Goal: Task Accomplishment & Management: Manage account settings

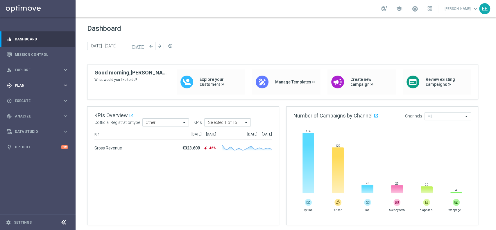
click at [21, 90] on div "gps_fixed Plan keyboard_arrow_right" at bounding box center [37, 85] width 75 height 15
click at [32, 99] on link "Target Groups" at bounding box center [37, 97] width 45 height 5
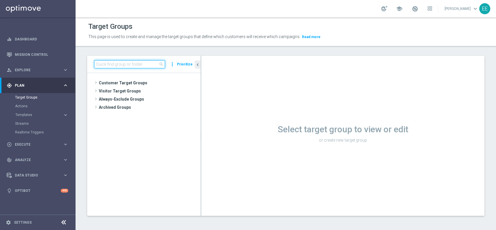
click at [137, 66] on input at bounding box center [129, 64] width 71 height 8
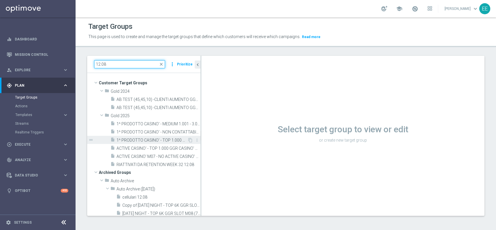
type input "12.08"
click at [163, 141] on span "1^ PRODOTTO CASINO' - TOP 1.000 GGR CASINO' M08 12.08" at bounding box center [151, 140] width 71 height 5
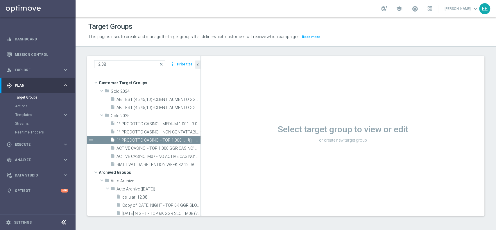
click at [171, 138] on span "1^ PRODOTTO CASINO' - TOP 1.000 GGR CASINO' M08 12.08" at bounding box center [151, 140] width 71 height 5
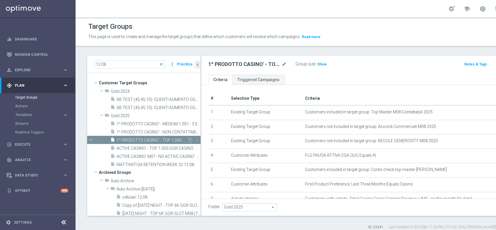
click at [187, 138] on div "content_copy more_vert" at bounding box center [193, 141] width 12 height 6
click at [188, 139] on icon "content_copy" at bounding box center [190, 140] width 5 height 5
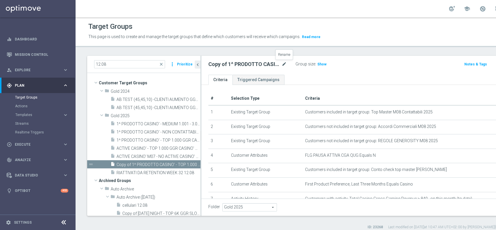
click at [282, 64] on icon "mode_edit" at bounding box center [284, 64] width 5 height 7
type input "ACTIVE G&V M08 - TOP 1.000 GGR M08 13.08"
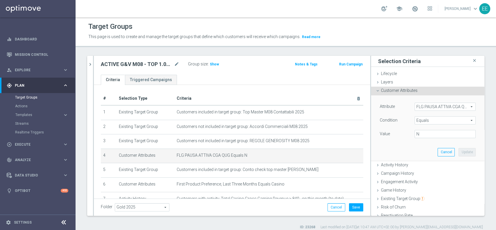
click at [431, 106] on span "FLG PAUSA ATTIVA CGA QUG" at bounding box center [445, 107] width 60 height 8
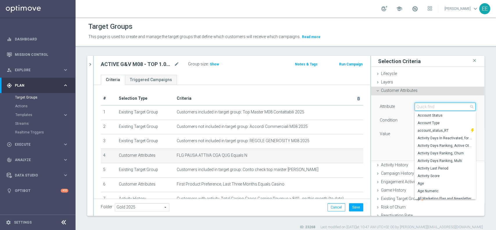
click at [431, 106] on input "search" at bounding box center [445, 107] width 61 height 8
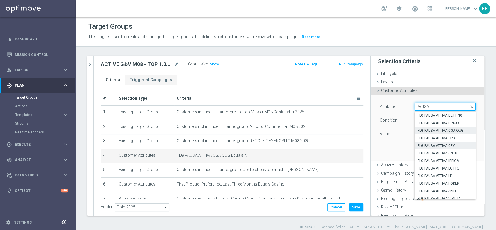
type input "PAUSA"
click at [445, 144] on span "FLG PAUSA ATTIVA GEV" at bounding box center [444, 145] width 55 height 5
type input "FLG PAUSA ATTIVA GEV"
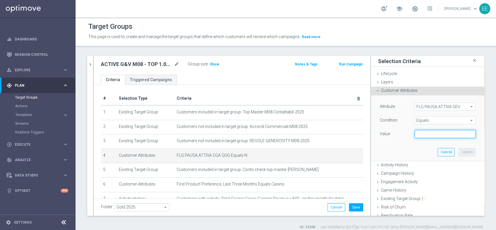
click at [446, 134] on input "text" at bounding box center [445, 134] width 61 height 8
type input "N"
click at [458, 152] on button "Update" at bounding box center [466, 152] width 17 height 8
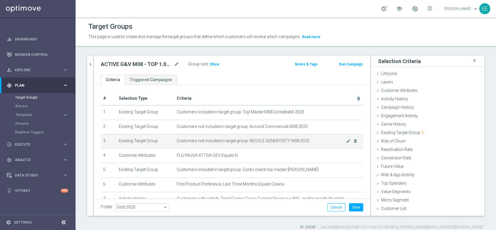
scroll to position [28, 0]
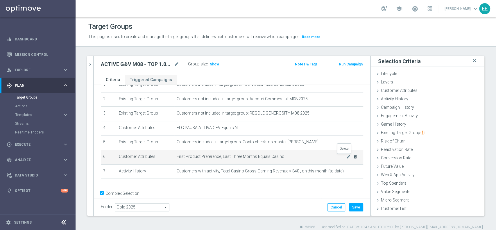
click at [353, 157] on icon "delete_forever" at bounding box center [355, 156] width 5 height 5
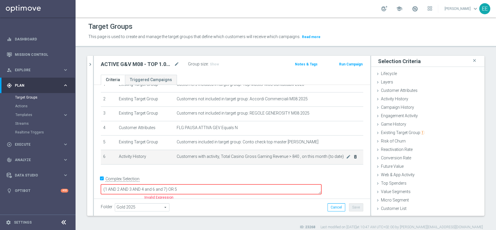
scroll to position [22, 0]
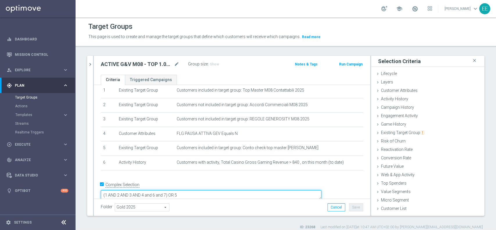
click at [209, 190] on textarea "(1 AND 2 AND 3 AND 4 and 6 and 7) OR 5" at bounding box center [211, 195] width 221 height 10
click at [207, 190] on textarea "(1 AND 2 AND 3 AND 4 and 6 and 7) OR 5" at bounding box center [211, 195] width 221 height 10
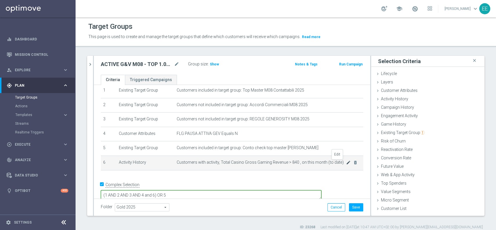
type textarea "(1 AND 2 AND 3 AND 4 and 6) OR 5"
click at [346, 163] on icon "mode_edit" at bounding box center [348, 162] width 5 height 5
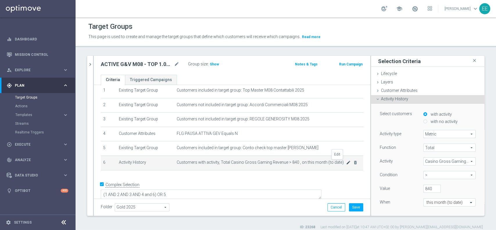
scroll to position [21, 0]
click at [430, 162] on span "Casino Gross Gaming Revenue" at bounding box center [450, 161] width 52 height 8
click at [0, 0] on input "search" at bounding box center [0, 0] width 0 height 0
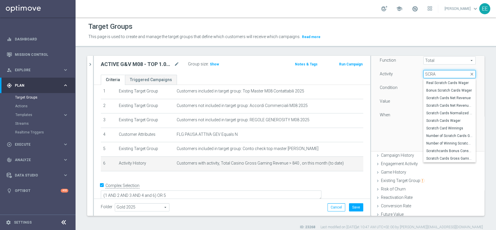
scroll to position [88, 0]
type input "SCRA"
click at [438, 158] on span "Scratch Cards Gross Gaming Revenue" at bounding box center [449, 157] width 46 height 5
type input "Scratch Cards Gross Gaming Revenue"
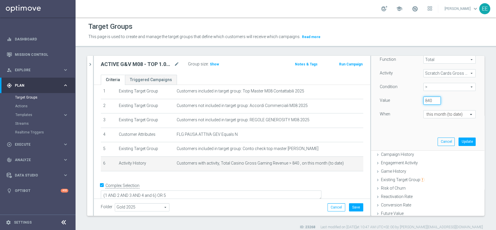
click at [423, 96] on input "840" at bounding box center [431, 100] width 17 height 8
type input "500"
click at [461, 139] on button "Update" at bounding box center [466, 141] width 17 height 8
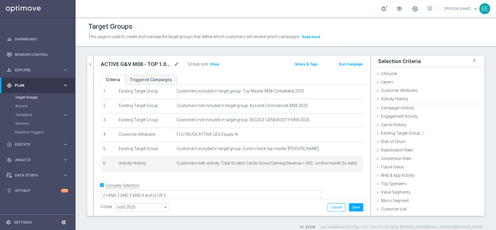
scroll to position [0, 0]
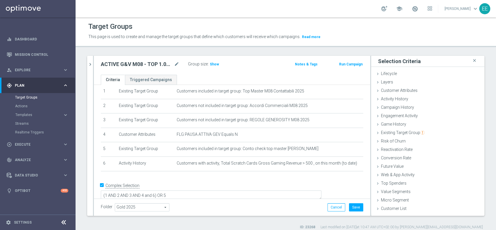
click at [218, 64] on div "Group size : Show" at bounding box center [217, 63] width 58 height 7
click at [216, 64] on span "Show" at bounding box center [214, 64] width 9 height 4
click at [91, 65] on icon "chevron_right" at bounding box center [90, 65] width 6 height 6
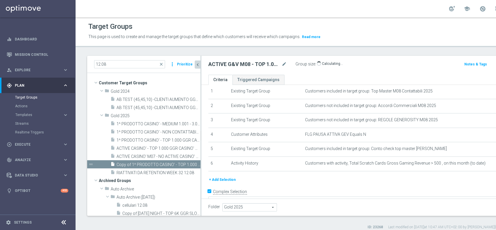
click at [197, 64] on icon "chevron_left" at bounding box center [198, 65] width 6 height 6
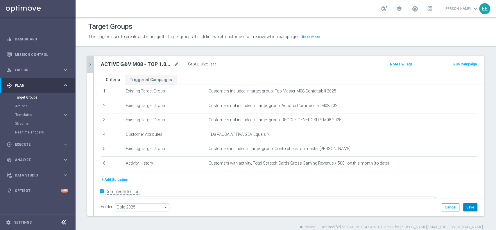
click at [463, 205] on button "Save" at bounding box center [470, 207] width 14 height 8
click at [89, 61] on button "chevron_right" at bounding box center [90, 64] width 6 height 17
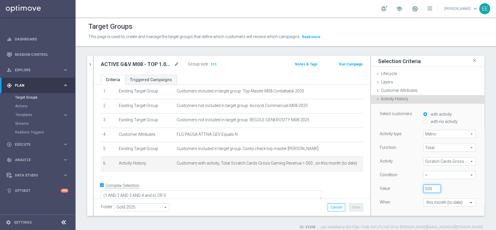
click at [423, 187] on input "500" at bounding box center [431, 188] width 17 height 8
type input "100"
click at [409, 199] on div "When" at bounding box center [397, 202] width 44 height 9
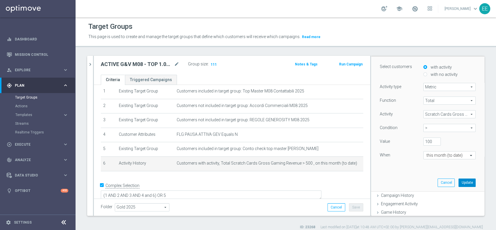
click at [458, 182] on button "Update" at bounding box center [466, 182] width 17 height 8
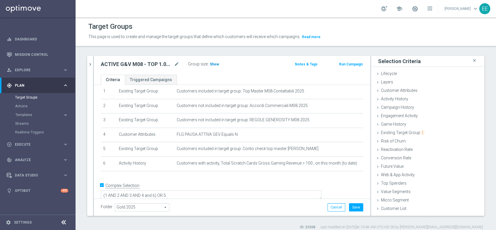
click at [211, 64] on span "Show" at bounding box center [214, 64] width 9 height 4
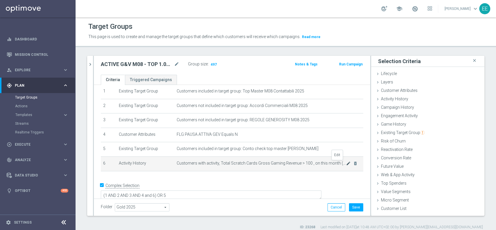
click at [346, 162] on icon "mode_edit" at bounding box center [348, 163] width 5 height 5
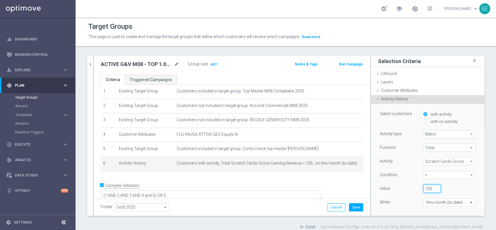
click at [423, 186] on input "100" at bounding box center [431, 188] width 17 height 8
type input "40"
click at [395, 197] on div "Function Total Total arrow_drop_down search Activity Scratch Cards Gross Gaming…" at bounding box center [428, 180] width 96 height 73
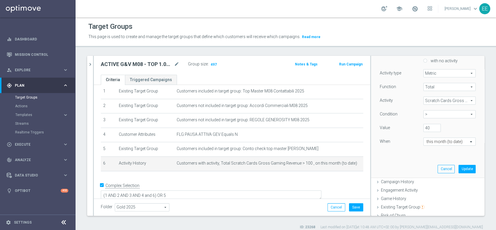
scroll to position [72, 0]
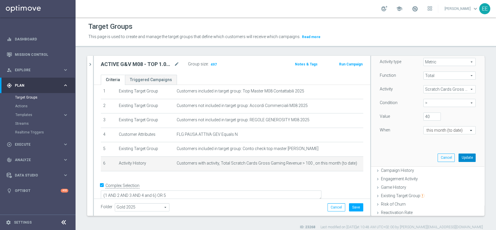
click at [458, 154] on button "Update" at bounding box center [466, 157] width 17 height 8
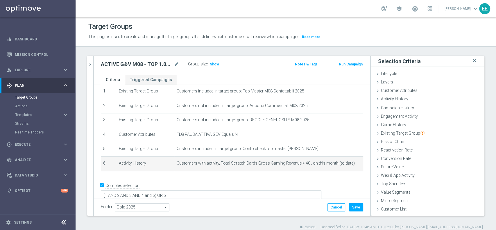
scroll to position [0, 0]
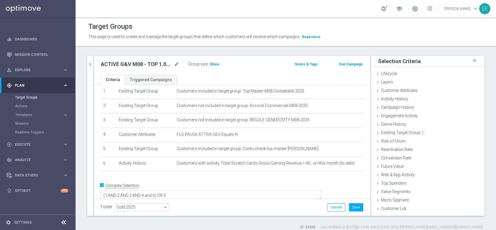
click at [216, 67] on div "Group size : Show" at bounding box center [217, 64] width 58 height 8
click at [216, 67] on h3 "Show" at bounding box center [214, 64] width 10 height 6
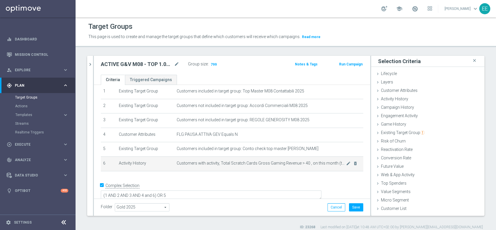
click at [337, 166] on td "Customers with activity, Total Scratch Cards Gross Gaming Revenue > 40 , on thi…" at bounding box center [268, 163] width 189 height 15
click at [346, 164] on icon "mode_edit" at bounding box center [348, 163] width 5 height 5
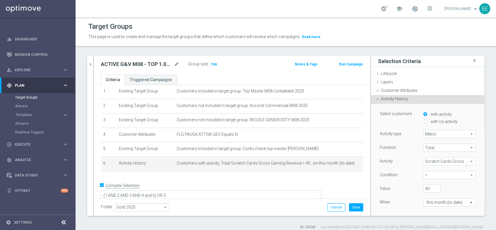
click at [426, 161] on span "Scratch Cards Gross Gaming Revenue" at bounding box center [450, 161] width 52 height 8
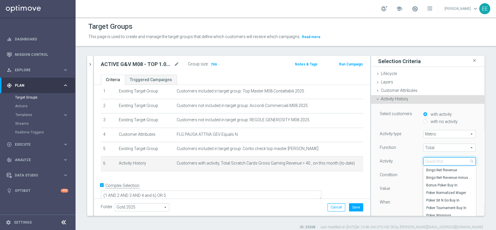
click at [426, 161] on input "search" at bounding box center [449, 161] width 52 height 8
type input "SCRA"
click at [439, 205] on span "Scratch Cards Wager" at bounding box center [449, 207] width 46 height 5
type input "Scratch Cards Wager"
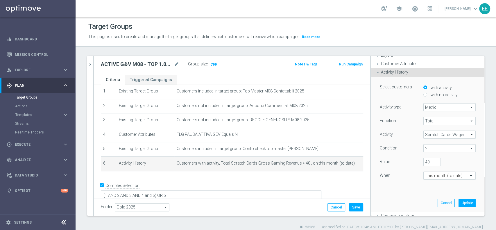
scroll to position [28, 0]
click at [460, 202] on button "Update" at bounding box center [466, 201] width 17 height 8
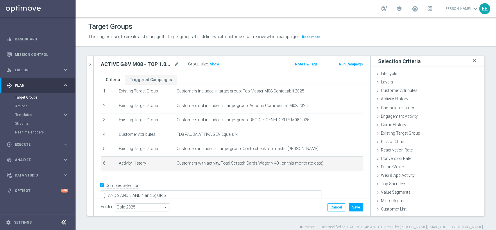
scroll to position [0, 0]
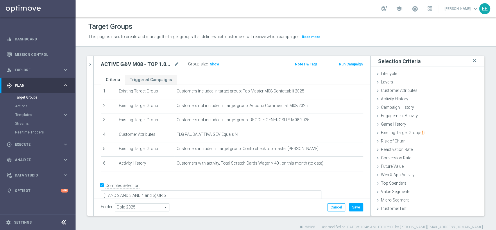
click at [218, 66] on div "Group size : Show" at bounding box center [217, 63] width 58 height 7
click at [217, 65] on span "Show" at bounding box center [214, 64] width 9 height 4
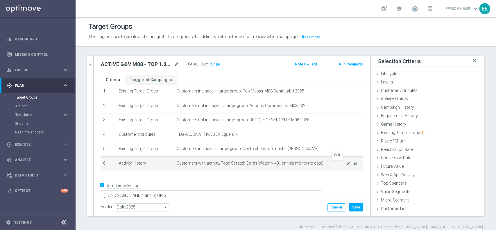
click at [346, 163] on icon "mode_edit" at bounding box center [348, 163] width 5 height 5
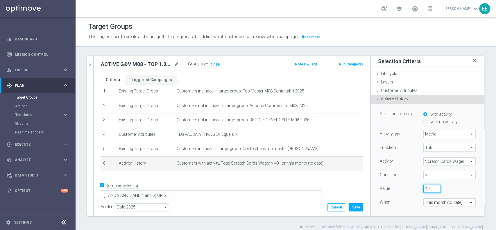
click at [423, 189] on input "40" at bounding box center [431, 188] width 17 height 8
type input "100"
click at [391, 205] on div "When" at bounding box center [397, 202] width 44 height 9
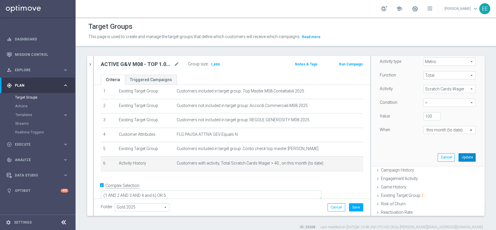
click at [460, 156] on button "Update" at bounding box center [466, 157] width 17 height 8
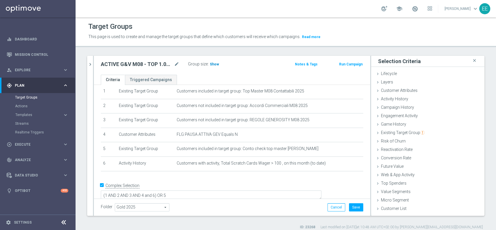
click at [214, 62] on span "Show" at bounding box center [214, 64] width 9 height 4
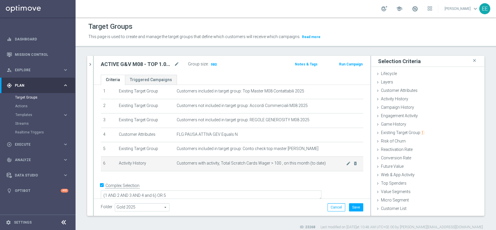
click at [335, 166] on td "Customers with activity, Total Scratch Cards Wager > 100 , on this month (to da…" at bounding box center [268, 163] width 189 height 15
click at [333, 164] on span "Customers with activity, Total Scratch Cards Wager > 100 , on this month (to da…" at bounding box center [261, 163] width 169 height 5
click at [346, 162] on icon "mode_edit" at bounding box center [348, 163] width 5 height 5
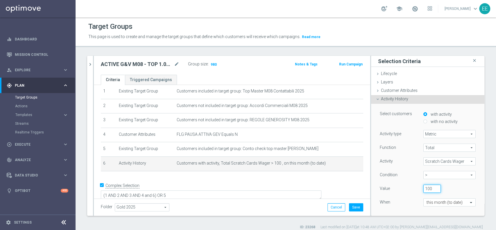
click at [423, 189] on input "100" at bounding box center [431, 188] width 17 height 8
type input "90"
click at [397, 202] on div "When" at bounding box center [397, 202] width 44 height 9
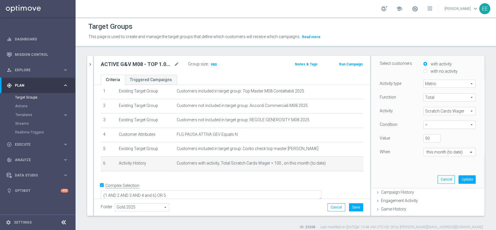
scroll to position [55, 0]
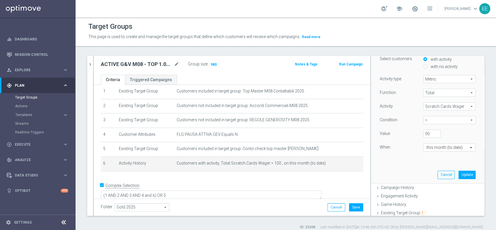
click at [458, 182] on div "Select customers with activity with no activity Activity type Metric Metric arr…" at bounding box center [427, 116] width 105 height 134
click at [459, 176] on button "Update" at bounding box center [466, 175] width 17 height 8
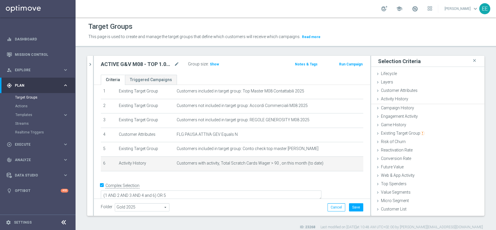
scroll to position [0, 0]
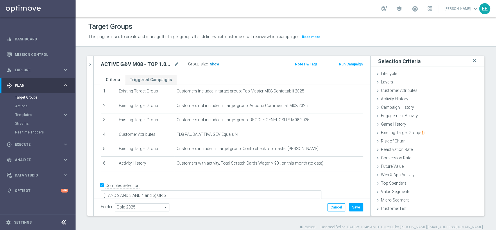
click at [213, 64] on span "Show" at bounding box center [214, 64] width 9 height 4
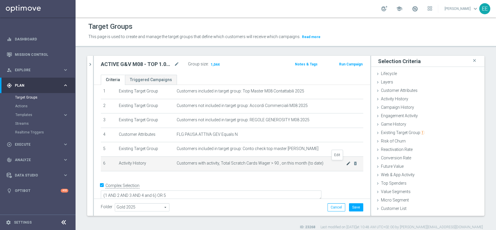
click at [346, 164] on icon "mode_edit" at bounding box center [348, 163] width 5 height 5
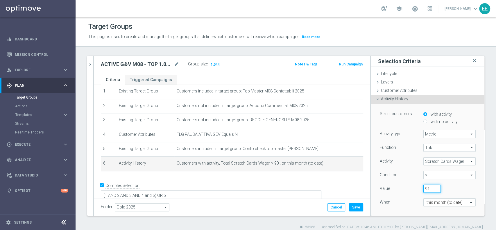
click at [427, 187] on input "91" at bounding box center [431, 188] width 17 height 8
click at [427, 187] on input "92" at bounding box center [431, 188] width 17 height 8
click at [427, 187] on input "93" at bounding box center [431, 188] width 17 height 8
click at [427, 187] on input "94" at bounding box center [431, 188] width 17 height 8
type input "95"
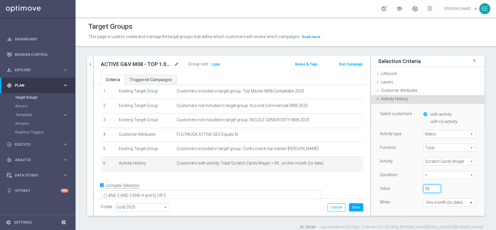
click at [427, 187] on input "95" at bounding box center [431, 188] width 17 height 8
click at [447, 185] on div "95" at bounding box center [445, 188] width 52 height 8
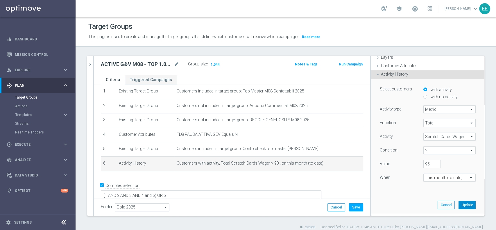
click at [458, 204] on button "Update" at bounding box center [466, 205] width 17 height 8
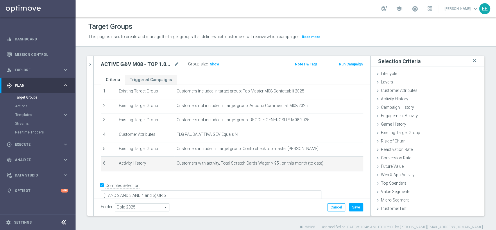
scroll to position [0, 0]
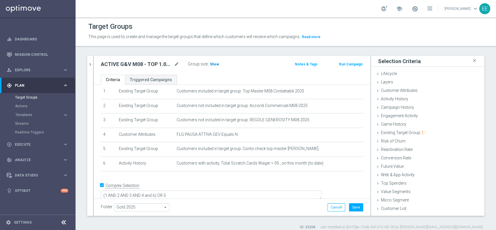
click at [212, 64] on span "Show" at bounding box center [214, 64] width 9 height 4
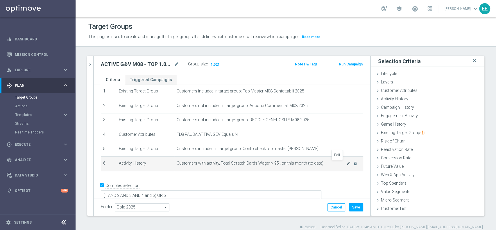
click at [346, 163] on icon "mode_edit" at bounding box center [348, 163] width 5 height 5
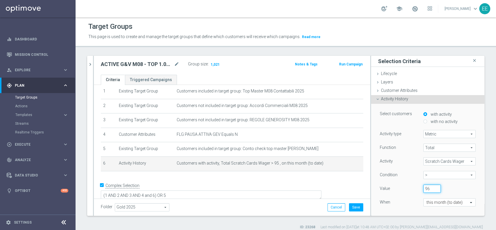
click at [426, 187] on input "96" at bounding box center [431, 188] width 17 height 8
click at [426, 187] on input "97" at bounding box center [431, 188] width 17 height 8
type input "98"
click at [426, 187] on input "98" at bounding box center [431, 188] width 17 height 8
click at [439, 187] on div "98" at bounding box center [445, 188] width 52 height 8
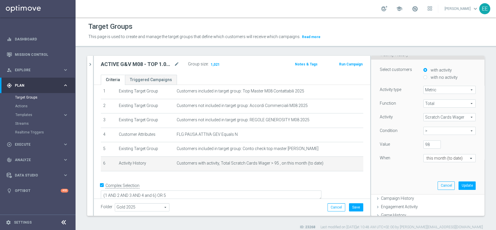
scroll to position [44, 0]
click at [458, 184] on button "Update" at bounding box center [466, 185] width 17 height 8
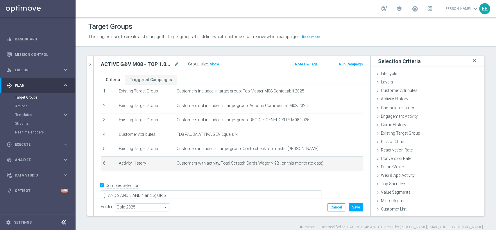
scroll to position [0, 0]
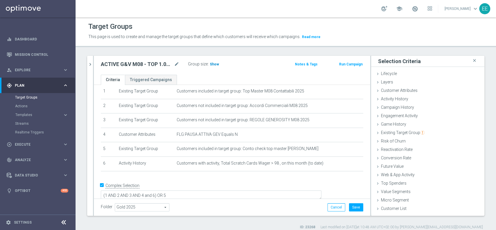
click at [213, 64] on span "Show" at bounding box center [214, 64] width 9 height 4
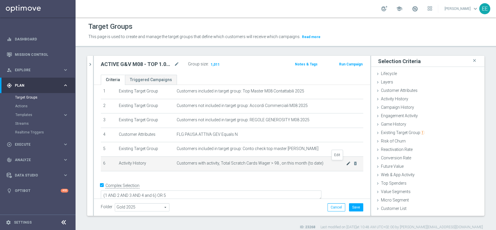
click at [346, 162] on icon "mode_edit" at bounding box center [348, 163] width 5 height 5
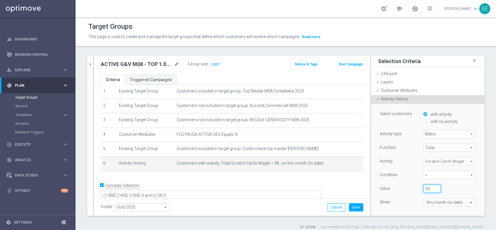
type input "99"
click at [427, 187] on input "99" at bounding box center [431, 188] width 17 height 8
click at [437, 186] on div "99" at bounding box center [445, 188] width 52 height 8
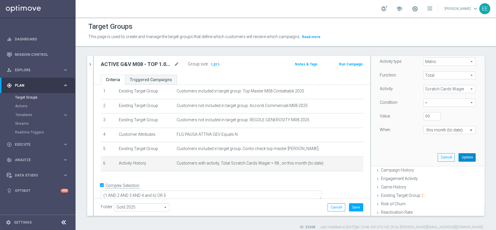
click at [458, 156] on button "Update" at bounding box center [466, 157] width 17 height 8
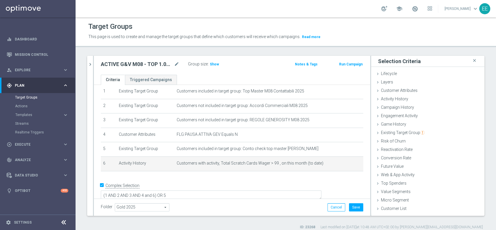
click at [206, 66] on label "Group size" at bounding box center [198, 64] width 20 height 5
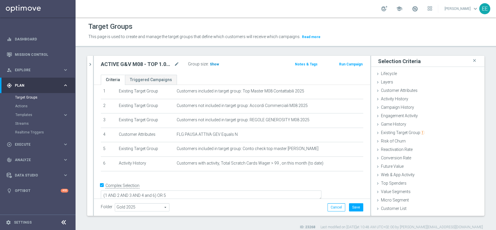
click at [214, 64] on span "Show" at bounding box center [214, 64] width 9 height 4
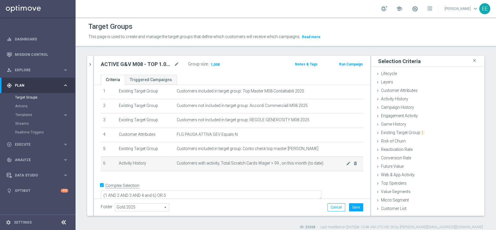
click at [334, 164] on span "Customers with activity, Total Scratch Cards Wager > 99 , on this month (to dat…" at bounding box center [261, 163] width 169 height 5
click at [346, 164] on icon "mode_edit" at bounding box center [348, 163] width 5 height 5
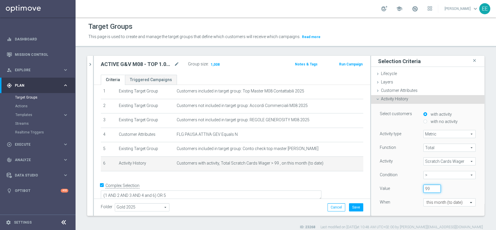
click at [423, 188] on input "99" at bounding box center [431, 188] width 17 height 8
type input "99.5"
click at [398, 202] on div "When" at bounding box center [397, 202] width 44 height 9
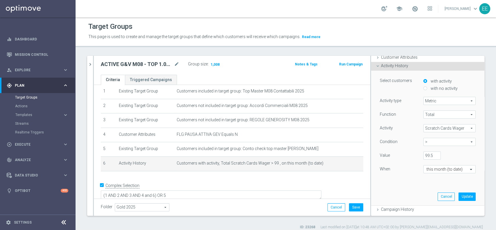
scroll to position [35, 0]
click at [460, 195] on button "Update" at bounding box center [466, 194] width 17 height 8
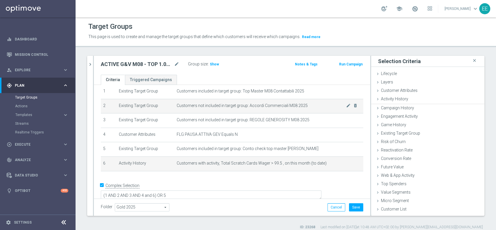
scroll to position [0, 0]
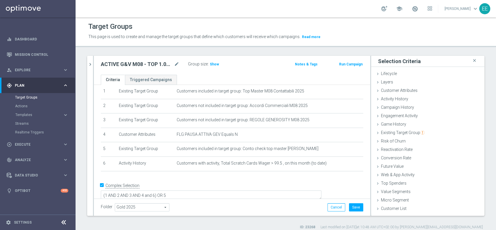
click at [216, 60] on div "Group size : Show" at bounding box center [217, 63] width 58 height 7
click at [214, 62] on span "Show" at bounding box center [214, 64] width 9 height 4
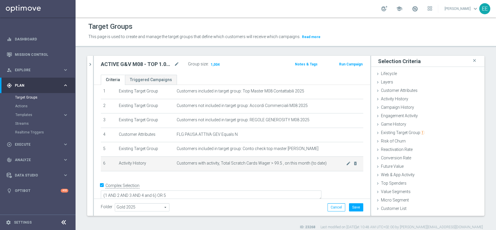
click at [335, 166] on td "Customers with activity, Total Scratch Cards Wager > 99.5 , on this month (to d…" at bounding box center [268, 163] width 189 height 15
click at [346, 164] on icon "mode_edit" at bounding box center [348, 163] width 5 height 5
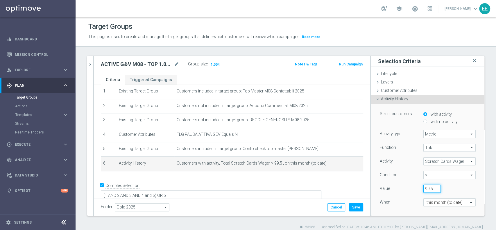
type input "100"
click at [428, 188] on input "100" at bounding box center [431, 188] width 17 height 8
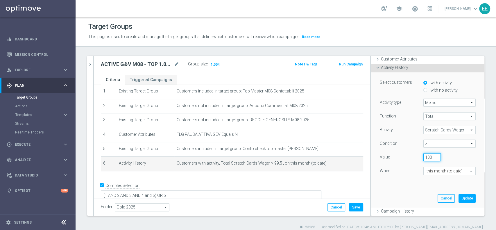
scroll to position [34, 0]
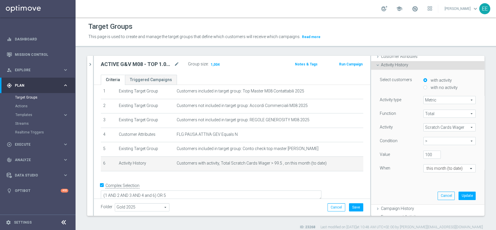
click at [396, 155] on div "Value" at bounding box center [397, 154] width 44 height 9
click at [458, 189] on div "Select customers with activity with no activity Activity type Metric Metric arr…" at bounding box center [427, 137] width 105 height 134
click at [458, 193] on button "Update" at bounding box center [466, 195] width 17 height 8
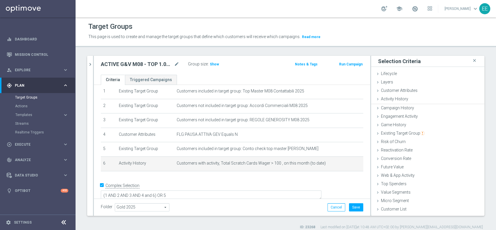
scroll to position [0, 0]
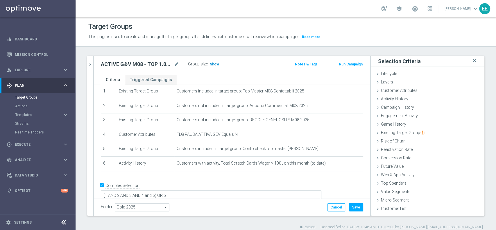
click at [214, 65] on span "Show" at bounding box center [214, 64] width 9 height 4
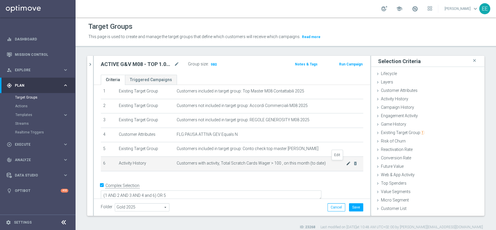
click at [346, 163] on icon "mode_edit" at bounding box center [348, 163] width 5 height 5
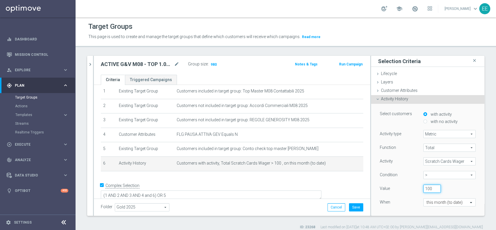
click at [423, 187] on input "100" at bounding box center [431, 188] width 17 height 8
click at [423, 188] on input "100" at bounding box center [431, 188] width 17 height 8
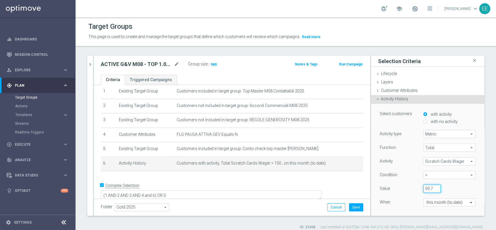
type input "99.7"
click at [446, 185] on div "99.7" at bounding box center [445, 188] width 52 height 8
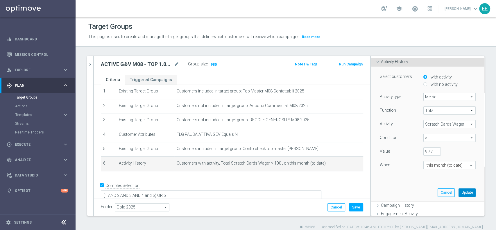
click at [459, 193] on button "Update" at bounding box center [466, 192] width 17 height 8
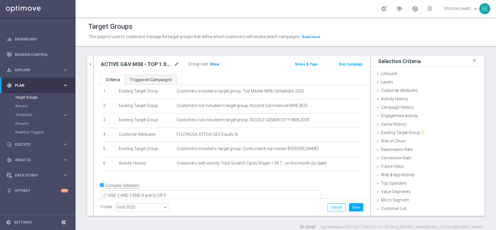
click at [211, 65] on span "Show" at bounding box center [214, 64] width 9 height 4
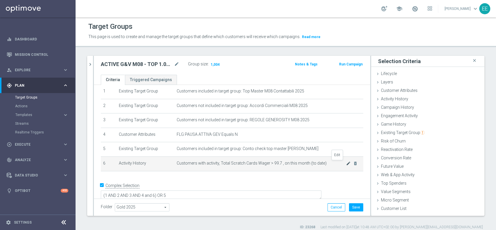
click at [346, 165] on icon "mode_edit" at bounding box center [348, 163] width 5 height 5
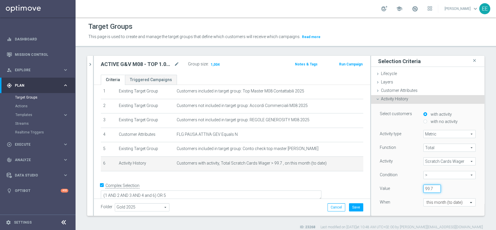
click at [423, 186] on input "99.7" at bounding box center [431, 188] width 17 height 8
type input "99.8"
click at [451, 182] on div "Function Total Total arrow_drop_down search Activity Scratch Cards Wager Scratc…" at bounding box center [428, 180] width 96 height 73
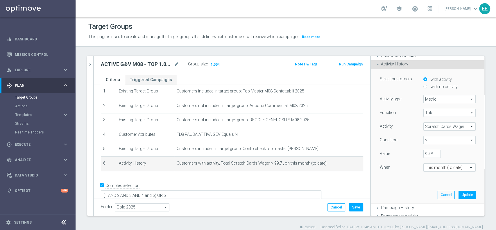
scroll to position [40, 0]
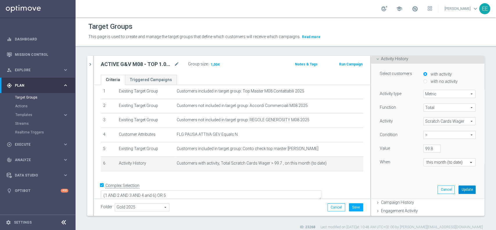
click at [462, 189] on button "Update" at bounding box center [466, 189] width 17 height 8
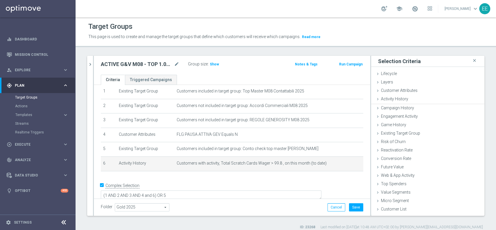
scroll to position [0, 0]
click at [216, 62] on span "Show" at bounding box center [214, 64] width 9 height 4
click at [346, 164] on icon "mode_edit" at bounding box center [348, 163] width 5 height 5
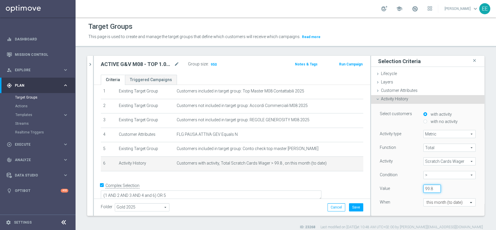
click at [425, 191] on input "99.8" at bounding box center [431, 188] width 17 height 8
type input "99"
click at [428, 189] on input "99" at bounding box center [431, 188] width 17 height 8
click at [452, 191] on div "99" at bounding box center [445, 188] width 52 height 8
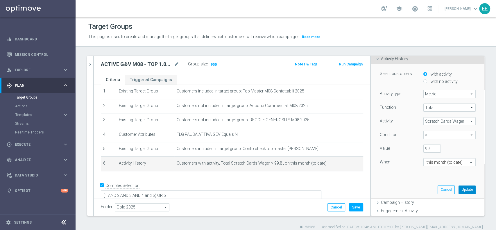
click at [459, 186] on button "Update" at bounding box center [466, 189] width 17 height 8
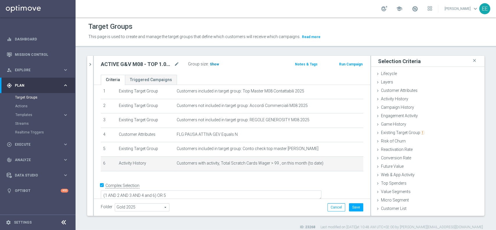
click at [214, 64] on span "Show" at bounding box center [214, 64] width 9 height 4
click at [346, 163] on icon "mode_edit" at bounding box center [348, 163] width 5 height 5
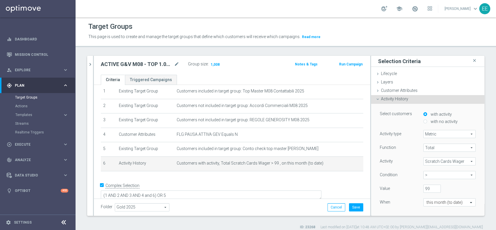
click at [453, 189] on div "99" at bounding box center [445, 188] width 52 height 8
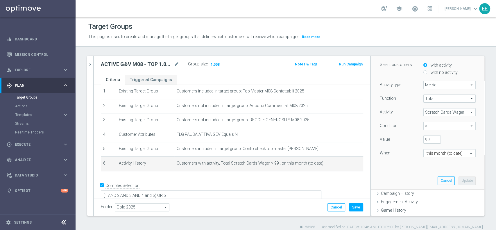
scroll to position [49, 0]
click at [422, 167] on div "Select customers with activity with no activity Activity type Metric Metric arr…" at bounding box center [427, 121] width 105 height 134
click at [94, 66] on div "ACTIVE G&V M08 - TOP 1.000 GGR M08 13.08 mode_edit Group size : 1,008 Notes & T…" at bounding box center [232, 65] width 276 height 19
click at [89, 63] on icon "chevron_right" at bounding box center [90, 65] width 6 height 6
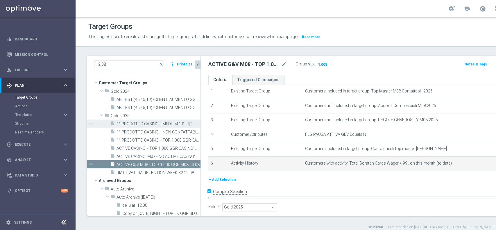
scroll to position [9, 0]
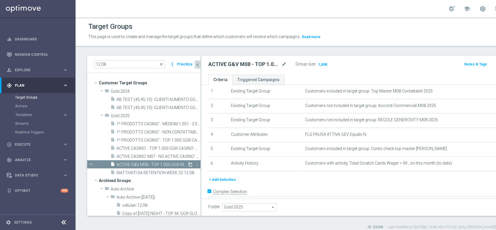
click at [188, 164] on icon "content_copy" at bounding box center [190, 164] width 5 height 5
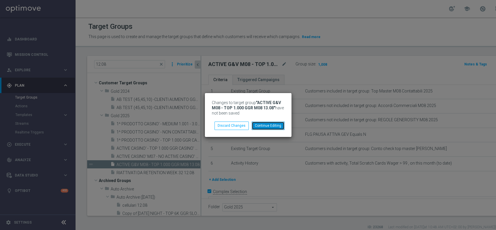
click at [264, 126] on button "Continue Editing" at bounding box center [268, 125] width 33 height 8
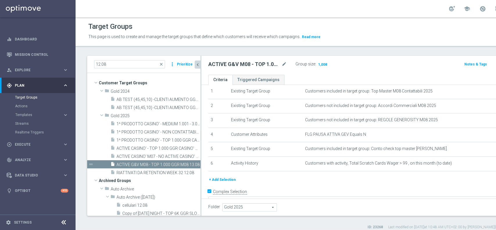
click at [188, 163] on icon "content_copy" at bounding box center [190, 164] width 5 height 5
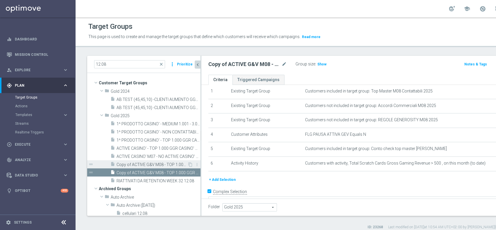
click at [166, 163] on span "Copy of ACTIVE G&V M08 - TOP 1.000 GGR M08 13.08" at bounding box center [151, 164] width 71 height 5
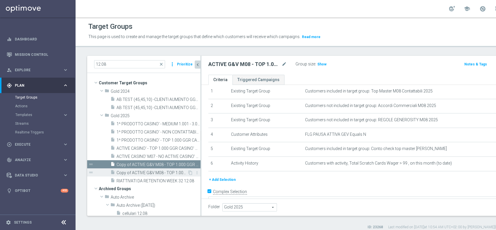
click at [170, 171] on span "Copy of ACTIVE G&V M08 - TOP 1.000 GGR M08 13.08" at bounding box center [151, 172] width 71 height 5
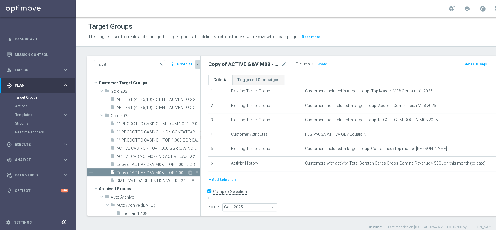
click at [195, 171] on icon "more_vert" at bounding box center [197, 172] width 5 height 5
click at [200, 185] on li "delete Delete" at bounding box center [207, 188] width 28 height 9
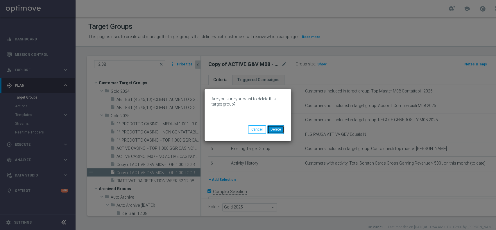
click at [274, 133] on button "Delete" at bounding box center [275, 129] width 17 height 8
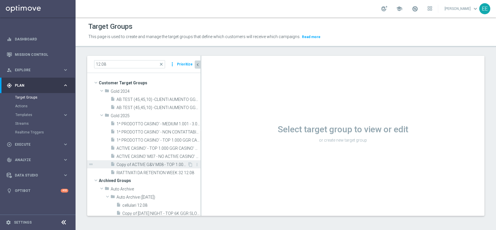
drag, startPoint x: 172, startPoint y: 160, endPoint x: 160, endPoint y: 164, distance: 12.2
click at [160, 164] on span "Copy of ACTIVE G&V M08 - TOP 1.000 GGR M08 13.08" at bounding box center [151, 164] width 71 height 5
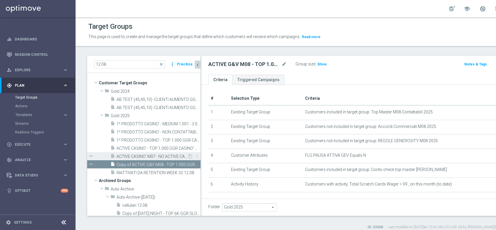
click at [163, 155] on span "ACTIVE CASINO' M07 - NO ACTIVE CASINO' M08 - GGR CASINO' M07 > 50 EURO 12.08" at bounding box center [151, 156] width 71 height 5
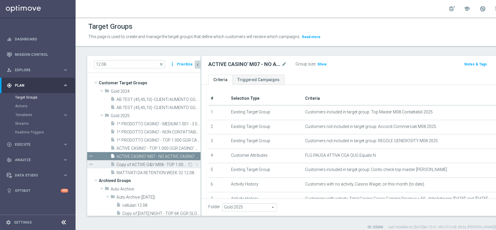
click at [174, 160] on div "insert_drive_file Copy of ACTIVE G&V M08 - TOP 1.000 GGR M08 13.08" at bounding box center [148, 164] width 77 height 8
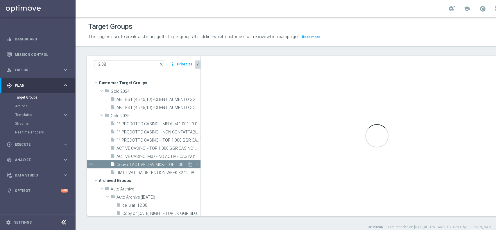
type textarea "(1 AND 2 AND 3 AND 4 and 6) OR 5"
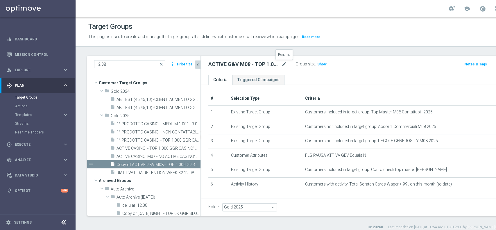
click at [283, 62] on icon "mode_edit" at bounding box center [284, 64] width 5 height 7
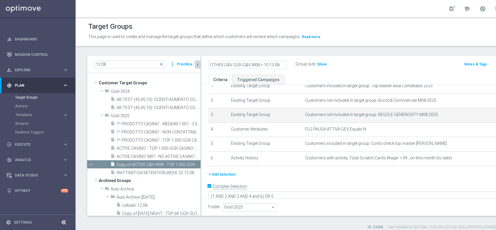
scroll to position [27, 0]
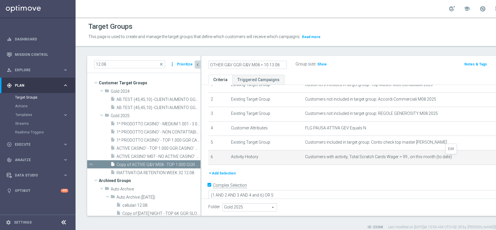
type input "OTHER G&V GGR G&V M08 > 10 13.08"
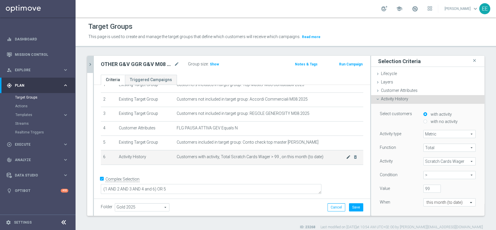
scroll to position [21, 0]
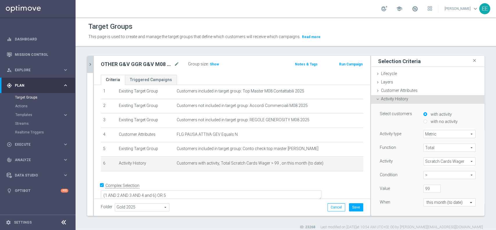
click at [427, 179] on div "> > arrow_drop_down search" at bounding box center [449, 175] width 52 height 8
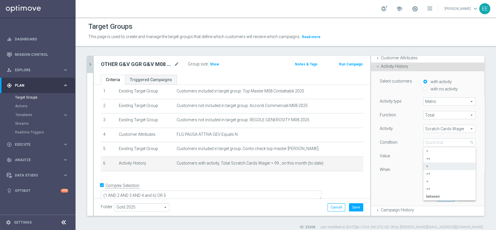
scroll to position [33, 0]
click at [430, 194] on span "between" at bounding box center [449, 196] width 46 height 5
type input "between"
click at [423, 156] on input "99" at bounding box center [431, 156] width 17 height 8
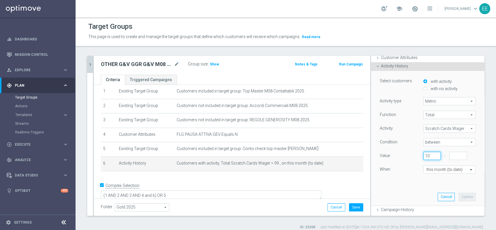
type input "10"
click at [449, 155] on input "number" at bounding box center [457, 156] width 17 height 8
type input "99"
click at [391, 176] on div "Function Total Total arrow_drop_down search Activity Scratch Cards Wager Scratc…" at bounding box center [428, 147] width 96 height 73
click at [459, 200] on button "Update" at bounding box center [466, 197] width 17 height 8
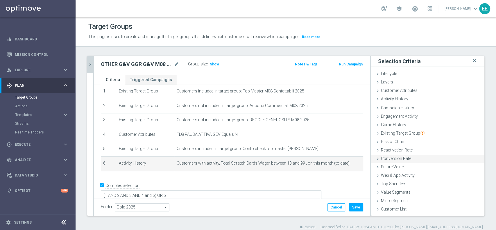
scroll to position [0, 0]
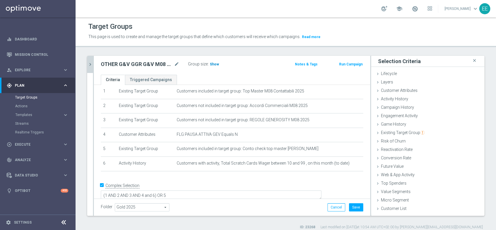
click at [215, 63] on span "Show" at bounding box center [214, 64] width 9 height 4
click at [91, 64] on icon "chevron_right" at bounding box center [90, 65] width 6 height 6
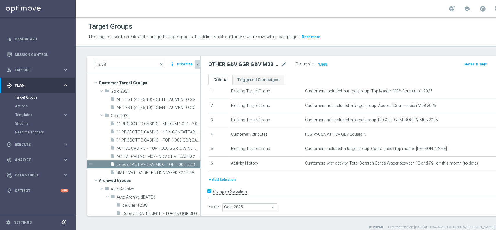
scroll to position [27, 0]
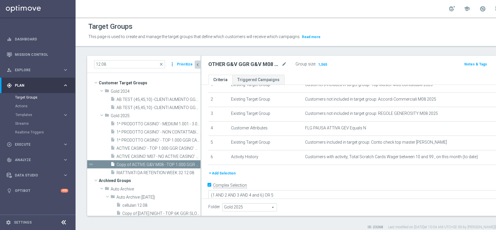
click at [117, 64] on input "12.08" at bounding box center [129, 64] width 71 height 8
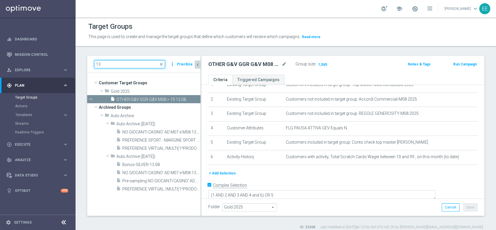
type input "1"
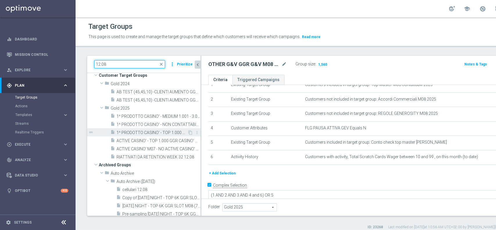
scroll to position [9, 0]
drag, startPoint x: 111, startPoint y: 62, endPoint x: 44, endPoint y: 44, distance: 69.3
click at [44, 44] on main "equalizer Dashboard Mission Control" at bounding box center [248, 115] width 496 height 230
paste input "ACTIVE G&V M08 - TOP 1.000 GGR M"
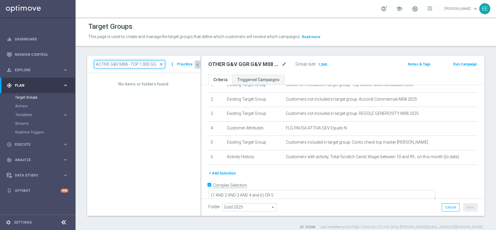
scroll to position [0, 0]
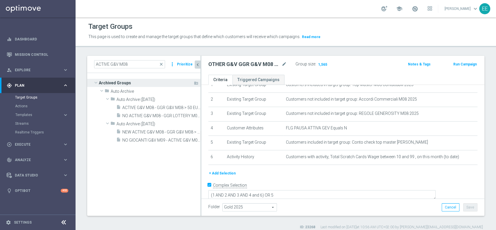
click at [99, 82] on span "Archived Groups" at bounding box center [146, 83] width 94 height 8
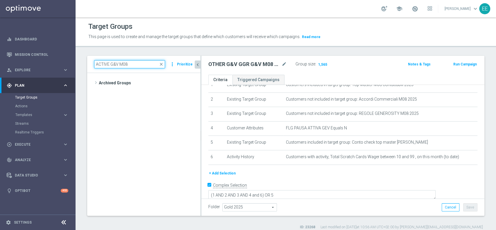
click at [128, 64] on input "ACTIVE G&V M08" at bounding box center [129, 64] width 71 height 8
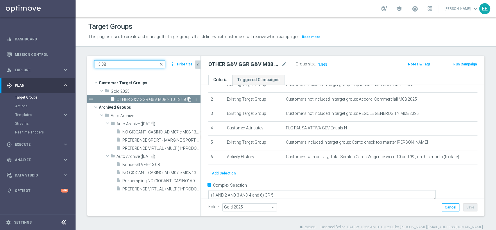
type input "13.08"
click at [188, 98] on icon "content_copy" at bounding box center [189, 99] width 5 height 5
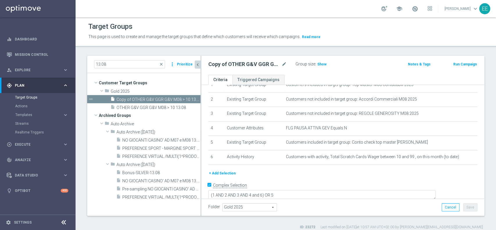
click at [281, 64] on div "Copy of OTHER G&V GGR G&V M08 > 10 13.08 mode_edit" at bounding box center [247, 64] width 78 height 7
click at [283, 64] on icon "mode_edit" at bounding box center [284, 64] width 5 height 7
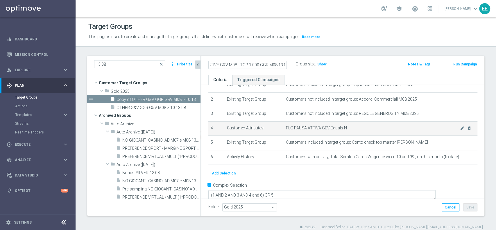
scroll to position [0, 7]
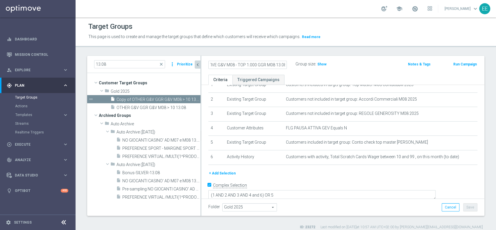
type input "ACTIVE G&V M08 - TOP 1.000 GGR M08 13.08"
click at [359, 69] on div "ACTIVE G&V M08 - TOP 1.000 GGR M08 13.08 Group size : Show Notes & Tags Run Cam…" at bounding box center [342, 65] width 283 height 19
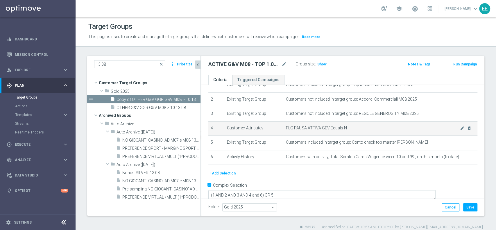
scroll to position [5, 0]
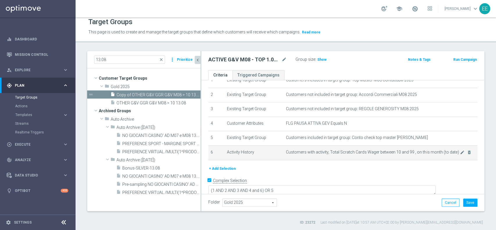
click at [448, 151] on span "Customers with activity, Total Scratch Cards Wager between 10 and 99 , on this …" at bounding box center [373, 152] width 174 height 5
click at [460, 152] on icon "mode_edit" at bounding box center [462, 152] width 5 height 5
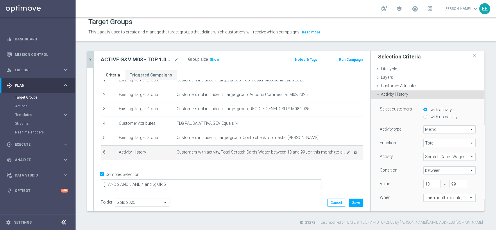
scroll to position [21, 0]
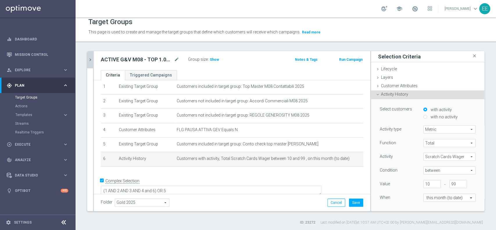
click at [425, 170] on span "between" at bounding box center [450, 170] width 52 height 8
click at [429, 195] on span ">" at bounding box center [449, 194] width 46 height 5
type input ">"
click at [423, 183] on input "10" at bounding box center [431, 184] width 17 height 8
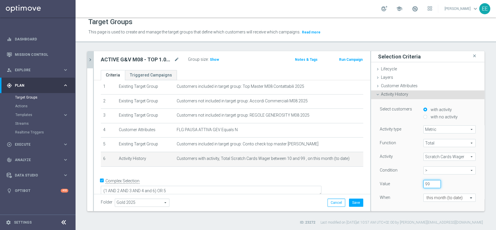
type input "99"
click at [391, 199] on div "When" at bounding box center [397, 197] width 44 height 9
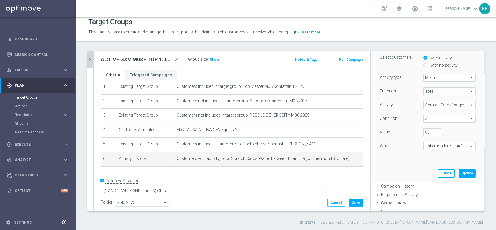
scroll to position [56, 0]
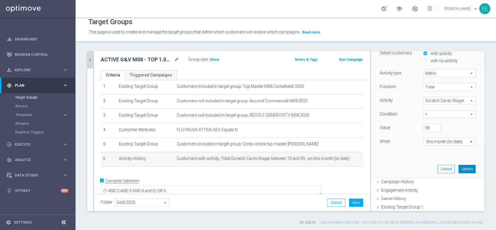
click at [460, 170] on button "Update" at bounding box center [466, 169] width 17 height 8
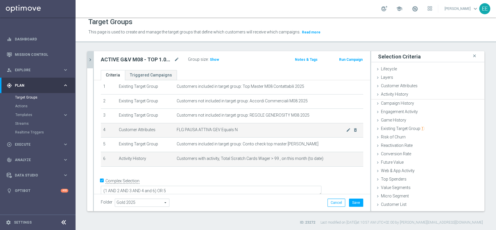
scroll to position [0, 0]
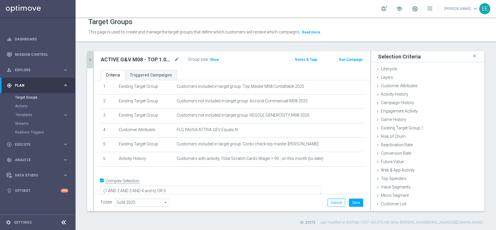
click at [88, 56] on button "chevron_right" at bounding box center [90, 59] width 6 height 17
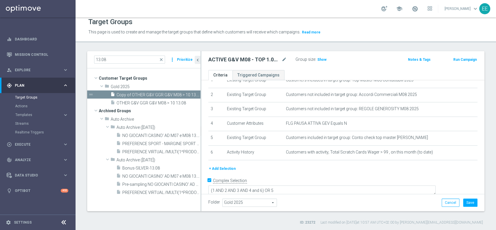
click at [464, 207] on div "Folder Gold 2025 Gold 2025 arrow_drop_down search Cancel Save Saving..." at bounding box center [342, 202] width 283 height 17
click at [465, 203] on button "Save" at bounding box center [470, 202] width 14 height 8
click at [284, 60] on icon "mode_edit" at bounding box center [284, 59] width 5 height 7
click at [324, 59] on span "Show" at bounding box center [321, 60] width 9 height 4
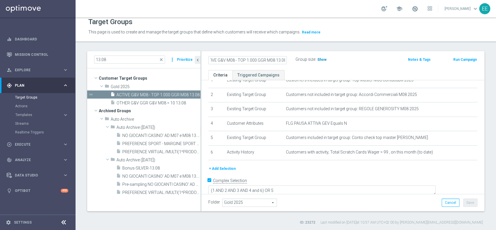
scroll to position [0, 0]
click at [172, 106] on div "insert_drive_file OTHER G&V GGR G&V M08 > 10 13.08" at bounding box center [148, 102] width 76 height 8
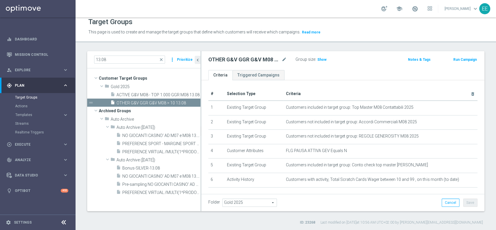
scroll to position [27, 0]
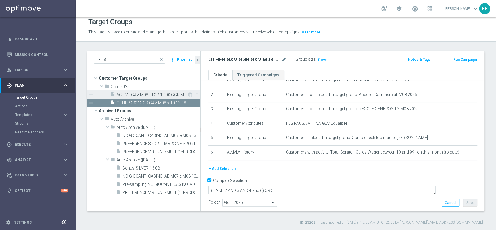
click at [175, 97] on div "insert_drive_file ACTIVE G&V M08 - TOP 1.000 GGR M08 13.08" at bounding box center [148, 94] width 77 height 8
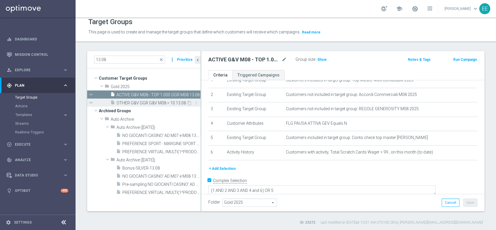
click at [151, 101] on span "OTHER G&V GGR G&V M08 > 10 13.08" at bounding box center [151, 103] width 70 height 5
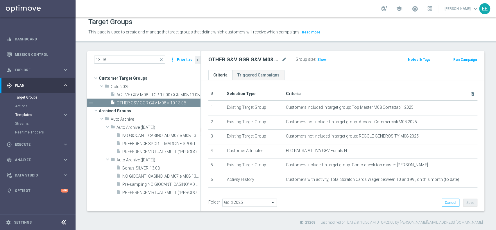
click at [30, 114] on span "Templates" at bounding box center [36, 114] width 42 height 3
click at [30, 124] on link "Optimail" at bounding box center [39, 123] width 42 height 5
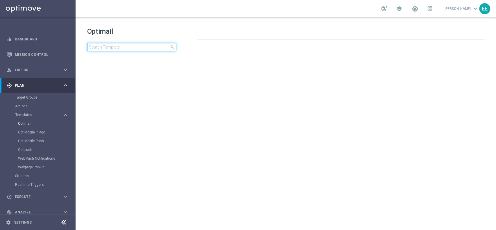
click at [112, 47] on input at bounding box center [131, 47] width 89 height 8
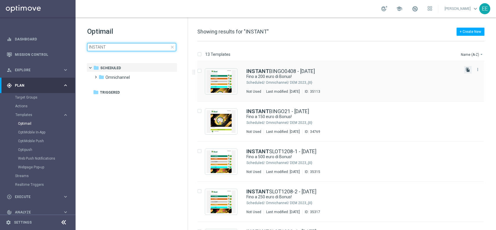
type input "INSTANT"
click at [465, 69] on icon "file_copy" at bounding box center [467, 69] width 5 height 5
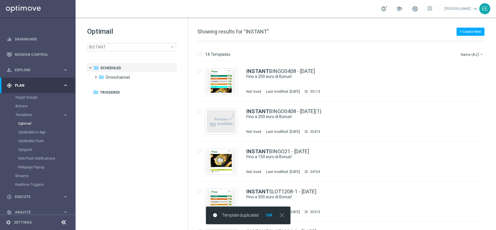
click at [268, 215] on button "Edit" at bounding box center [269, 215] width 7 height 5
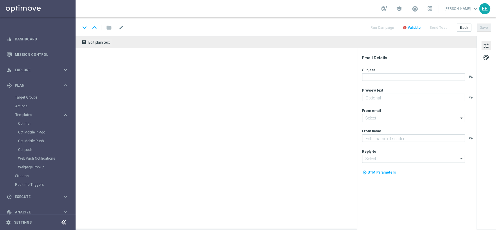
type textarea "Scopri cosa ti abbiamo riservato"
type input "[EMAIL_ADDRESS][DOMAIN_NAME]"
type textarea "Sisal"
type input "[EMAIL_ADDRESS][DOMAIN_NAME]"
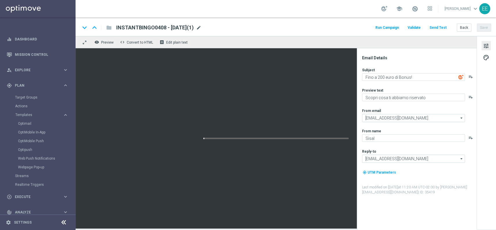
click at [201, 26] on span "mode_edit" at bounding box center [198, 27] width 5 height 5
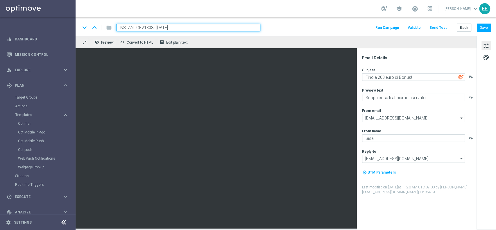
type input "INSTANTGEV1308 - [DATE]"
click at [317, 23] on div "keyboard_arrow_down keyboard_arrow_up folder INSTANTGEV1308 - [DATE] Run Campai…" at bounding box center [286, 26] width 420 height 19
click at [465, 26] on button "Save" at bounding box center [484, 28] width 14 height 8
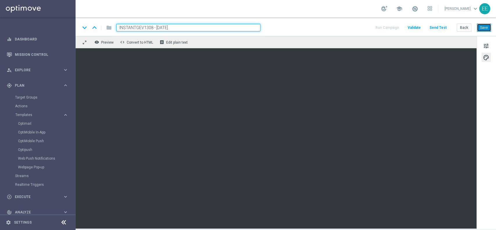
click at [465, 29] on button "Save" at bounding box center [484, 28] width 14 height 8
drag, startPoint x: 184, startPoint y: 24, endPoint x: 30, endPoint y: 5, distance: 155.2
click at [30, 5] on main "equalizer Dashboard Mission Control" at bounding box center [248, 115] width 496 height 230
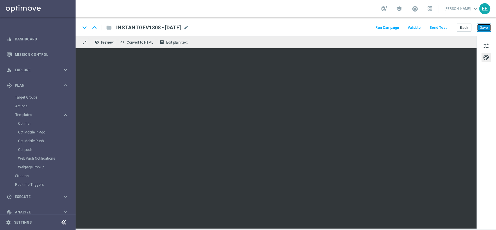
click at [465, 27] on button "Save" at bounding box center [484, 28] width 14 height 8
click at [463, 25] on button "Back" at bounding box center [464, 28] width 15 height 8
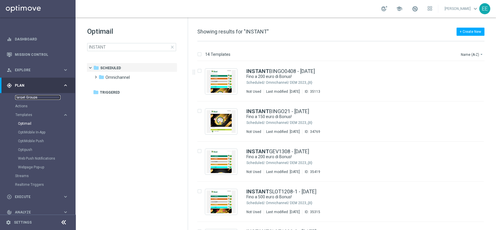
click at [30, 97] on link "Target Groups" at bounding box center [37, 97] width 45 height 5
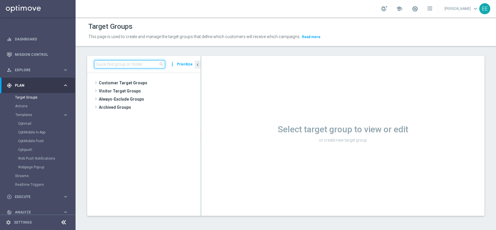
click at [139, 64] on input at bounding box center [129, 64] width 71 height 8
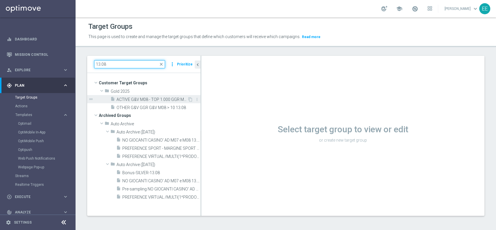
type input "13.08"
click at [161, 101] on span "ACTIVE G&V M08 - TOP 1.000 GGR M08 13.08" at bounding box center [151, 99] width 71 height 5
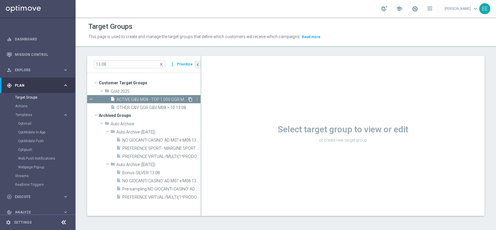
click at [190, 99] on icon "content_copy" at bounding box center [190, 99] width 5 height 5
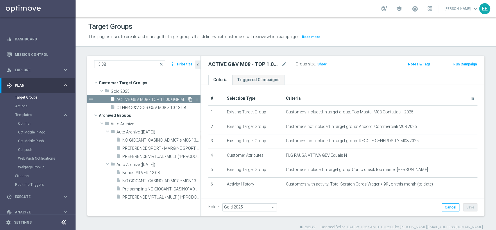
click at [190, 99] on icon "content_copy" at bounding box center [190, 99] width 5 height 5
click at [190, 97] on icon "content_copy" at bounding box center [190, 99] width 5 height 5
click at [149, 107] on span "OTHER G&V GGR G&V M08 > 10 13.08" at bounding box center [151, 107] width 70 height 5
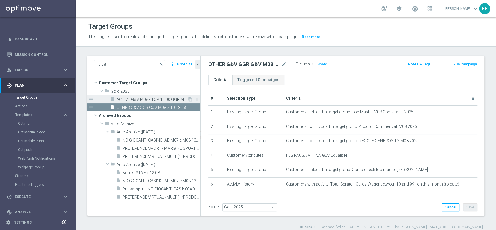
click at [156, 101] on span "ACTIVE G&V M08 - TOP 1.000 GGR M08 13.08" at bounding box center [151, 99] width 71 height 5
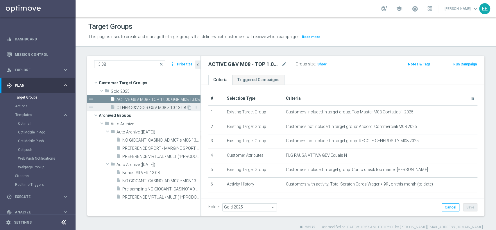
click at [178, 108] on span "OTHER G&V GGR G&V M08 > 10 13.08" at bounding box center [151, 107] width 70 height 5
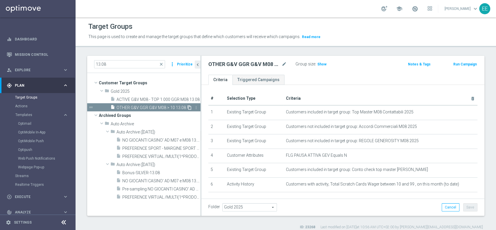
click at [189, 106] on icon "content_copy" at bounding box center [189, 107] width 5 height 5
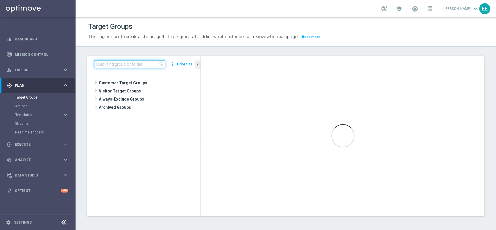
click at [121, 64] on input at bounding box center [129, 64] width 71 height 8
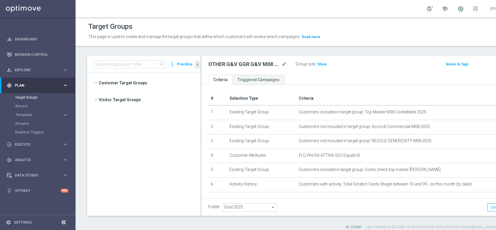
scroll to position [4408, 0]
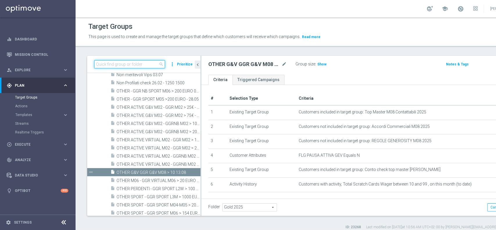
click at [143, 66] on input at bounding box center [129, 64] width 71 height 8
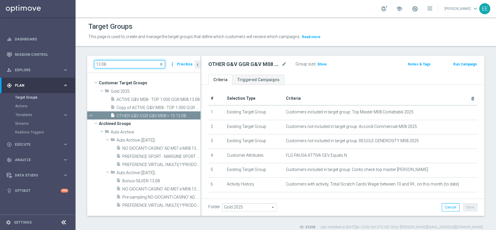
scroll to position [0, 0]
type input "13.08"
click at [174, 116] on span "OTHER G&V GGR G&V M08 > 10 13.08" at bounding box center [151, 115] width 70 height 5
click at [284, 66] on icon "mode_edit" at bounding box center [284, 64] width 5 height 7
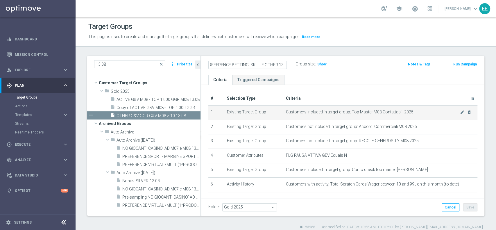
scroll to position [0, 263]
type input "YOUNG MASTER M08 CHE ALL'11.08 NON SUPERANO I 3300 SP E CHE NON TRAGUARDANO IN …"
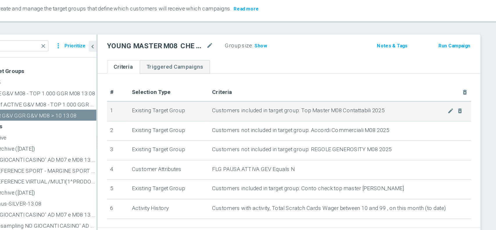
scroll to position [17, 0]
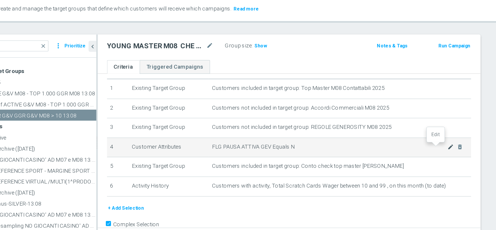
click at [460, 139] on icon "mode_edit" at bounding box center [462, 139] width 5 height 5
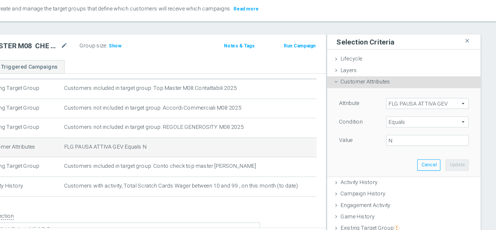
click at [430, 107] on span "FLG PAUSA ATTIVA GEV" at bounding box center [445, 107] width 60 height 8
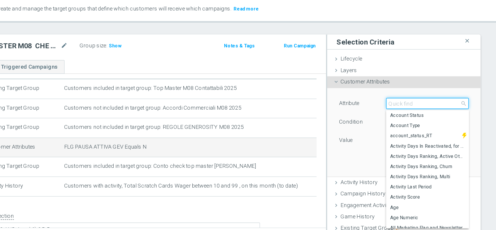
click at [430, 107] on input "search" at bounding box center [445, 107] width 61 height 8
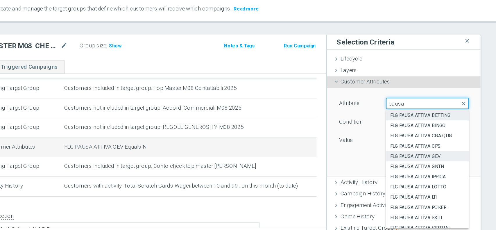
type input "pausa"
click at [441, 116] on span "FLG PAUSA ATTIVA BETTING" at bounding box center [444, 115] width 55 height 5
type input "FLG PAUSA ATTIVA BETTING"
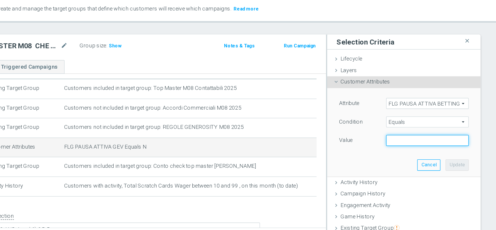
click at [437, 135] on input "text" at bounding box center [445, 134] width 61 height 8
type input "N"
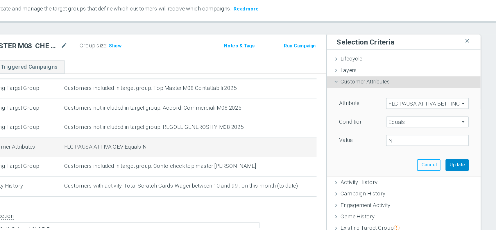
click at [458, 152] on button "Update" at bounding box center [466, 152] width 17 height 8
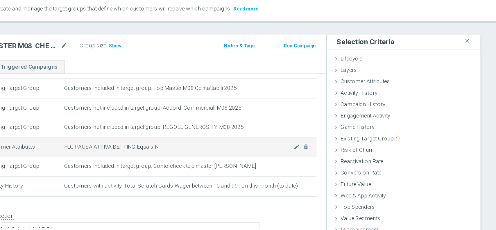
scroll to position [21, 0]
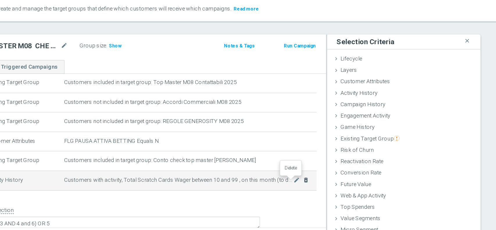
click at [353, 164] on icon "delete_forever" at bounding box center [355, 163] width 5 height 5
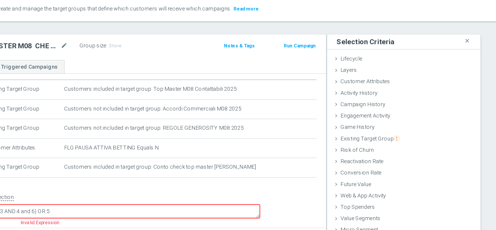
scroll to position [7, 0]
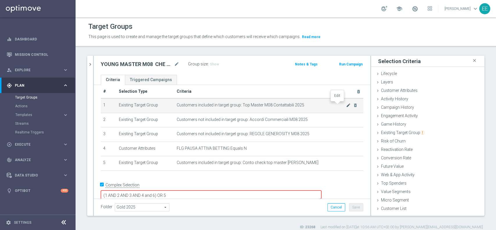
click at [346, 105] on icon "mode_edit" at bounding box center [348, 105] width 5 height 5
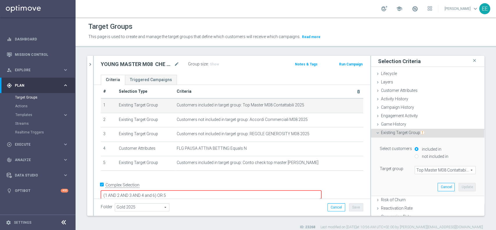
click at [416, 167] on span "Top Master M08 Contattabili 2025" at bounding box center [445, 170] width 60 height 8
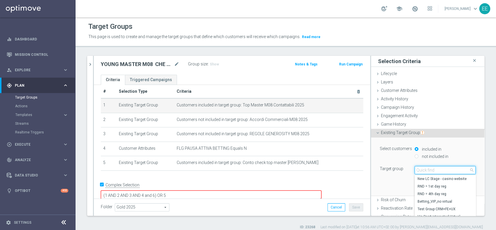
click at [416, 167] on input "search" at bounding box center [445, 170] width 61 height 8
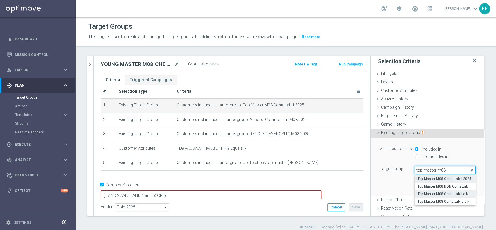
type input "top master m08"
click at [439, 194] on span "Top Master M08 Contattabili e NON Contattabili 2025" at bounding box center [444, 193] width 55 height 5
type input "Top Master M08 Contattabili e NON Contattabili 2025"
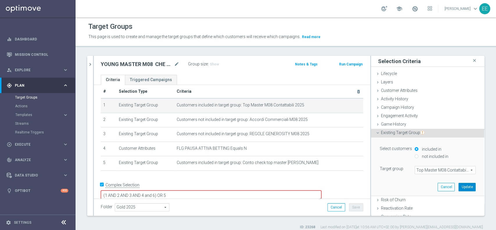
click at [458, 189] on button "Update" at bounding box center [466, 187] width 17 height 8
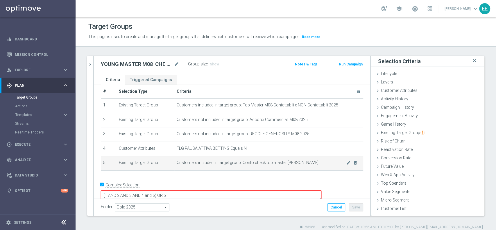
scroll to position [5, 0]
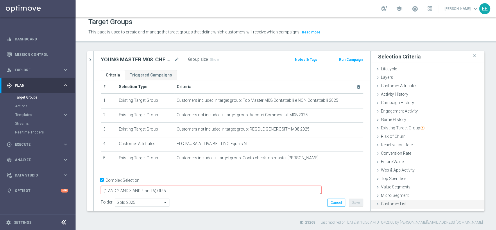
click at [400, 203] on span "Customer List" at bounding box center [394, 203] width 26 height 5
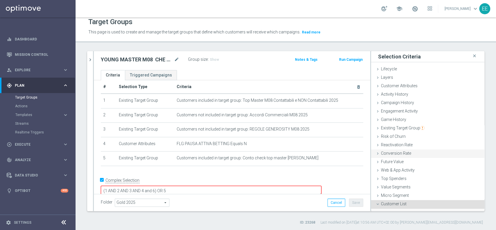
scroll to position [49, 0]
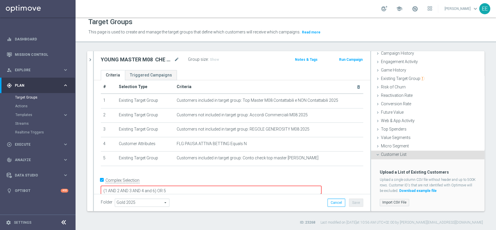
click at [394, 201] on label "Import CSV File" at bounding box center [394, 202] width 29 height 7
click at [0, 0] on input "Import CSV File" at bounding box center [0, 0] width 0 height 0
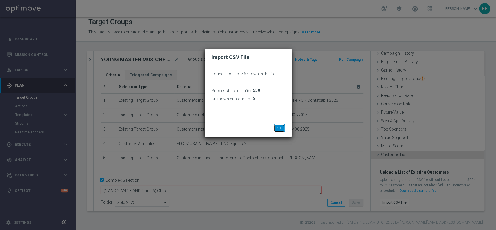
click at [277, 126] on button "OK" at bounding box center [279, 128] width 11 height 8
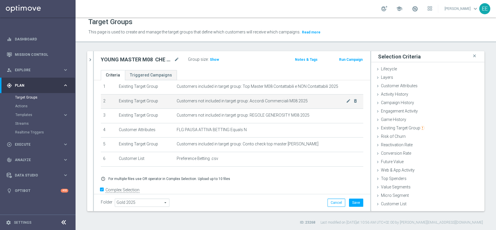
scroll to position [0, 0]
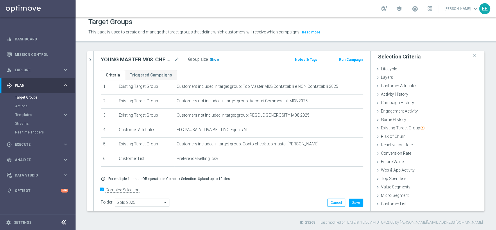
click at [211, 61] on span "Show" at bounding box center [214, 60] width 9 height 4
click at [88, 57] on icon "chevron_right" at bounding box center [90, 60] width 6 height 6
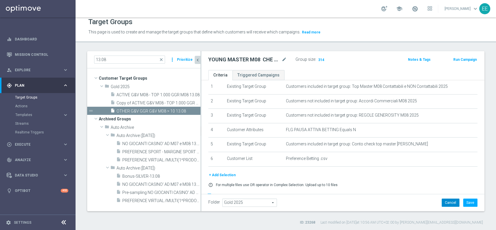
click at [452, 206] on button "Cancel" at bounding box center [451, 202] width 18 height 8
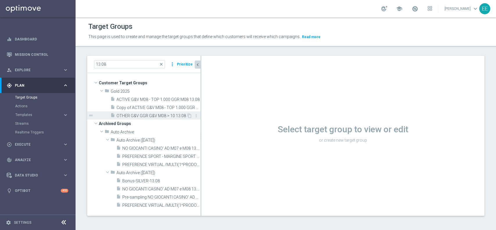
click at [155, 114] on span "OTHER G&V GGR G&V M08 > 10 13.08" at bounding box center [151, 115] width 70 height 5
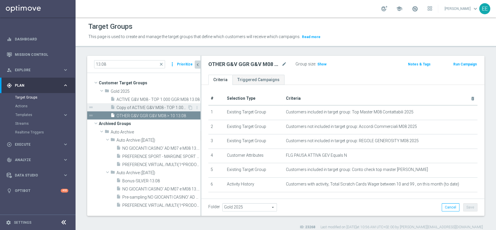
click at [162, 106] on span "Copy of ACTIVE G&V M08 - TOP 1.000 GGR M08 13.08" at bounding box center [151, 107] width 71 height 5
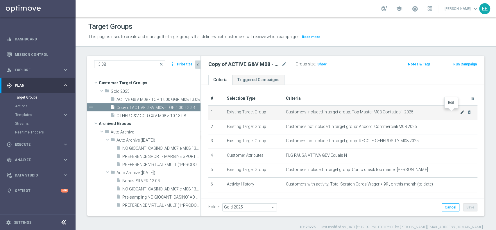
click at [460, 110] on icon "mode_edit" at bounding box center [462, 112] width 5 height 5
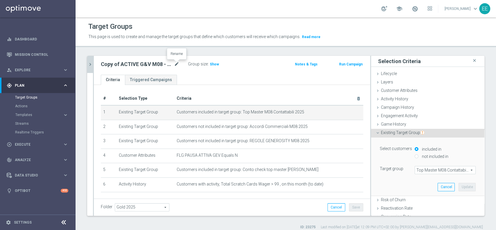
click at [177, 65] on icon "mode_edit" at bounding box center [176, 64] width 5 height 7
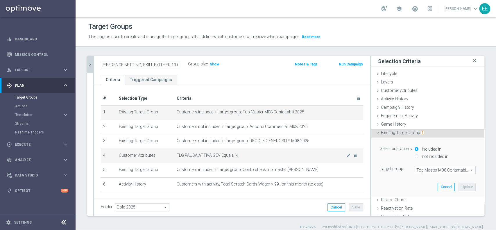
scroll to position [0, 263]
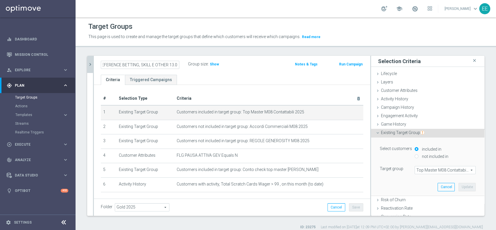
type input "YOUNG MASTER M08 CHE ALL'11.08 NON SUPERANO I 3300 SP E CHE NON TRAGUARDANO IN …"
click at [284, 78] on ul "Criteria Triggered Campaigns" at bounding box center [232, 80] width 276 height 10
click at [346, 201] on div "Folder Gold 2025 Gold 2025 arrow_drop_down search Cancel Save Saving..." at bounding box center [232, 206] width 276 height 17
click at [349, 205] on button "Save" at bounding box center [356, 207] width 14 height 8
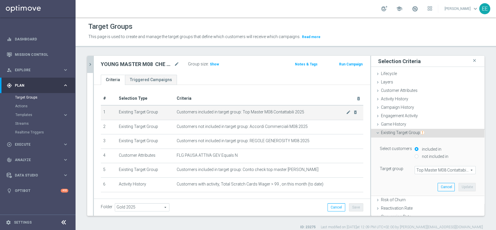
click at [334, 111] on span "Customers included in target group: Top Master M08 Contattabili 2025" at bounding box center [261, 112] width 169 height 5
click at [346, 111] on icon "mode_edit" at bounding box center [348, 112] width 5 height 5
click at [442, 169] on span "Top Master M08 Contattabili 2025" at bounding box center [445, 170] width 60 height 8
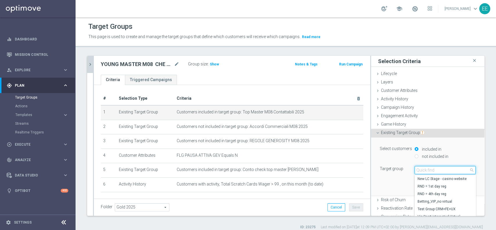
click at [442, 169] on input "search" at bounding box center [445, 170] width 61 height 8
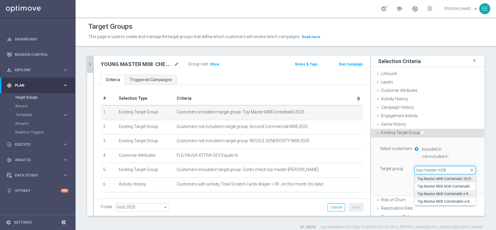
type input "top master m08"
click at [440, 194] on span "Top Master M08 Contattabili e NON Contattabili 2025" at bounding box center [444, 193] width 55 height 5
type input "Top Master M08 Contattabili e NON Contattabili 2025"
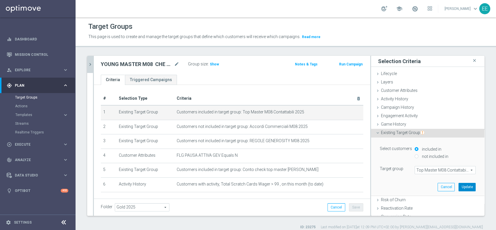
click at [458, 189] on button "Update" at bounding box center [466, 187] width 17 height 8
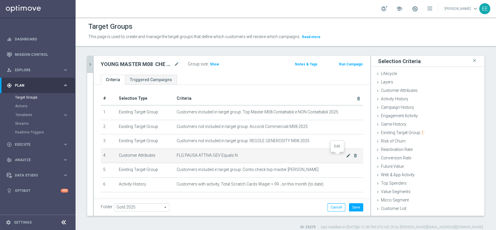
click at [346, 155] on icon "mode_edit" at bounding box center [348, 155] width 5 height 5
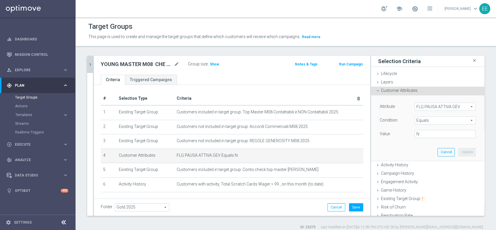
click at [431, 108] on span "FLG PAUSA ATTIVA GEV" at bounding box center [445, 107] width 60 height 8
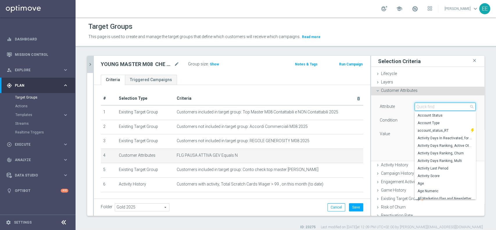
click at [431, 108] on input "search" at bounding box center [445, 107] width 61 height 8
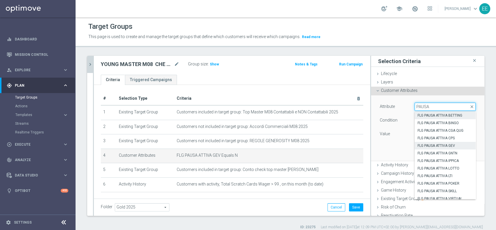
type input "PAUSA"
click at [433, 117] on span "FLG PAUSA ATTIVA BETTING" at bounding box center [444, 115] width 55 height 5
type input "FLG PAUSA ATTIVA BETTING"
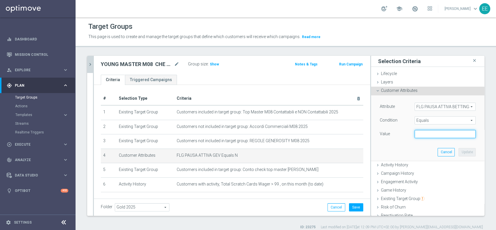
click at [434, 133] on input "text" at bounding box center [445, 134] width 61 height 8
type input "N"
click at [458, 151] on button "Update" at bounding box center [466, 152] width 17 height 8
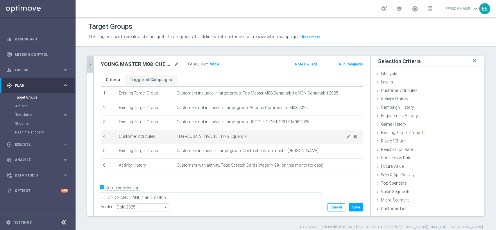
scroll to position [21, 0]
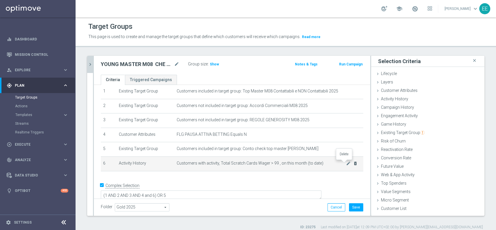
click at [353, 163] on icon "delete_forever" at bounding box center [355, 163] width 5 height 5
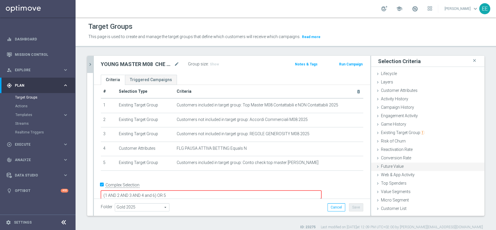
scroll to position [5, 0]
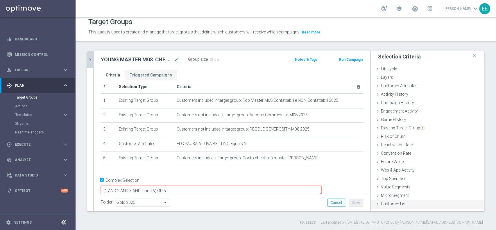
click at [397, 202] on span "Customer List" at bounding box center [394, 203] width 26 height 5
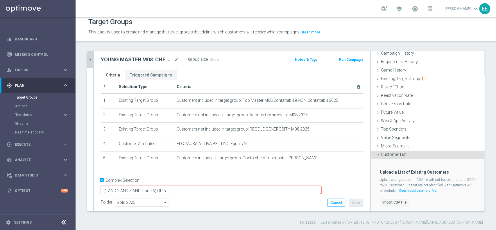
click at [389, 199] on label "Import CSV File" at bounding box center [394, 202] width 29 height 7
click at [0, 0] on input "Import CSV File" at bounding box center [0, 0] width 0 height 0
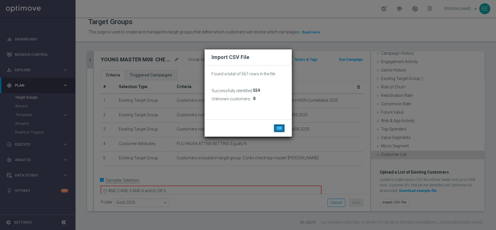
click at [280, 128] on button "OK" at bounding box center [279, 128] width 11 height 8
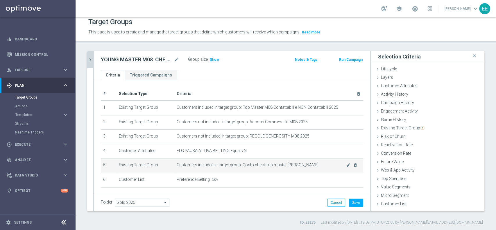
scroll to position [30, 0]
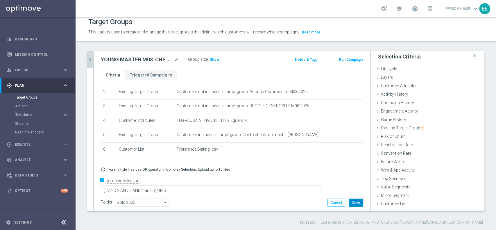
click at [349, 201] on button "Save" at bounding box center [356, 202] width 14 height 8
click at [93, 59] on icon "chevron_right" at bounding box center [90, 60] width 6 height 6
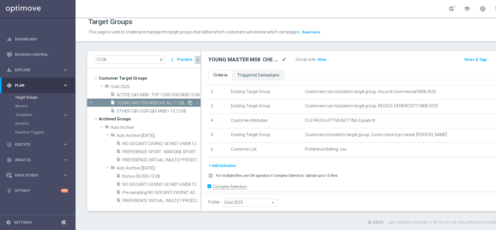
click at [191, 103] on icon "content_copy" at bounding box center [190, 103] width 5 height 5
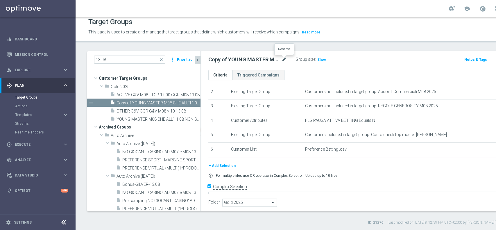
click at [283, 60] on icon "mode_edit" at bounding box center [284, 59] width 5 height 7
type input "YOUNG MASTER M08 CHE ALL'11.08 NON SUPERANO I 3300 SP E CHE NON TRAGUARDANO IN …"
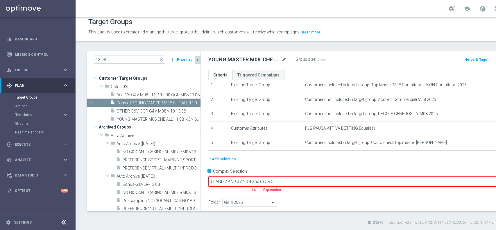
scroll to position [13, 0]
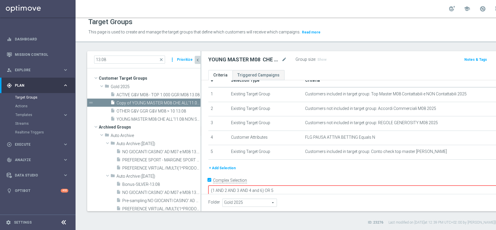
click at [233, 171] on button "+ Add Selection" at bounding box center [222, 168] width 28 height 6
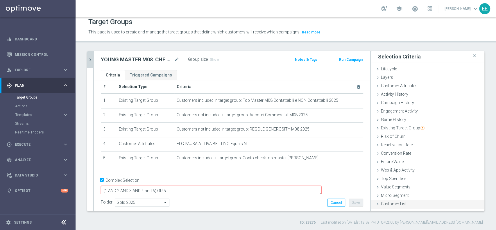
click at [392, 203] on span "Customer List" at bounding box center [394, 203] width 26 height 5
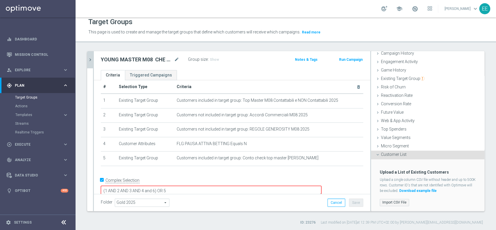
click at [382, 200] on label "Import CSV File" at bounding box center [394, 202] width 29 height 7
click at [0, 0] on input "Import CSV File" at bounding box center [0, 0] width 0 height 0
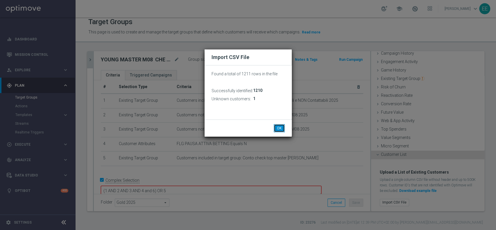
click at [277, 128] on button "OK" at bounding box center [279, 128] width 11 height 8
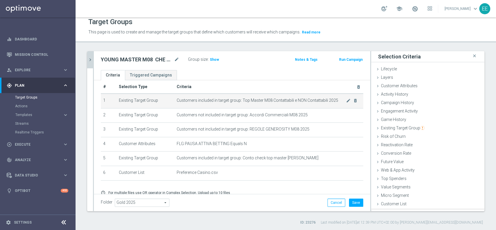
scroll to position [0, 0]
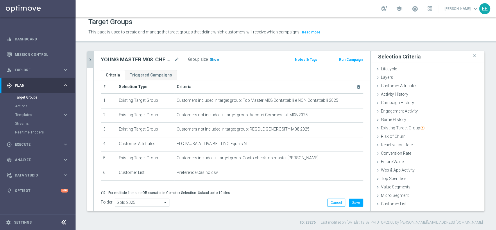
click at [215, 59] on span "Show" at bounding box center [214, 60] width 9 height 4
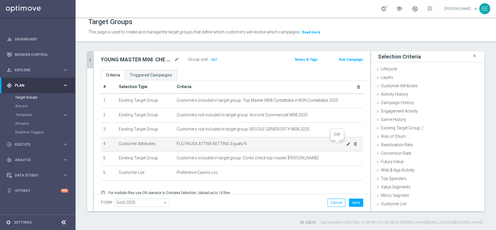
click at [346, 143] on icon "mode_edit" at bounding box center [348, 143] width 5 height 5
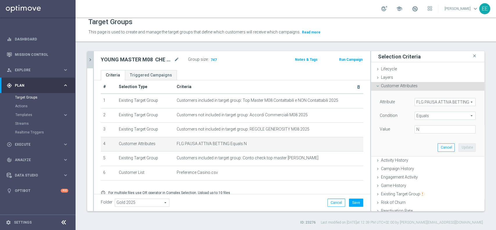
click at [420, 103] on span "FLG PAUSA ATTIVA BETTING" at bounding box center [445, 102] width 60 height 8
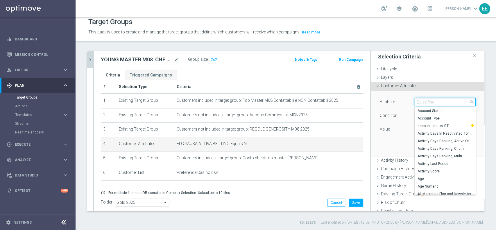
click at [420, 103] on input "search" at bounding box center [445, 102] width 61 height 8
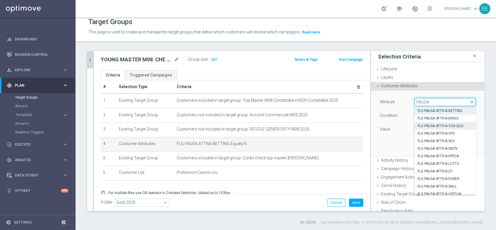
type input "PAUSA"
click at [436, 126] on span "FLG PAUSA ATTIVA CGA QUG" at bounding box center [444, 125] width 55 height 5
type input "FLG PAUSA ATTIVA CGA QUG"
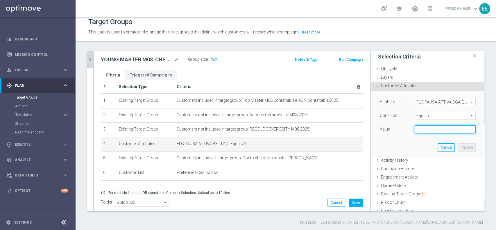
click at [435, 130] on input "text" at bounding box center [445, 129] width 61 height 8
type input "N"
click at [459, 145] on button "Update" at bounding box center [466, 147] width 17 height 8
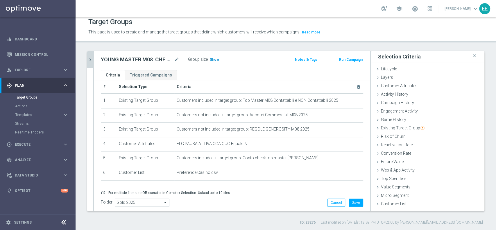
click at [214, 59] on span "Show" at bounding box center [214, 60] width 9 height 4
click at [418, 9] on span at bounding box center [415, 9] width 6 height 6
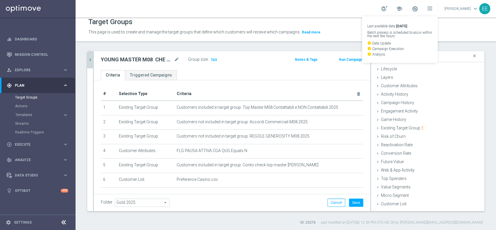
click at [89, 59] on icon "chevron_right" at bounding box center [90, 60] width 6 height 6
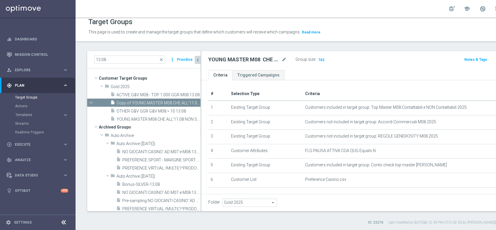
click at [159, 119] on span "YOUNG MASTER M08 CHE ALL'11.08 NON SUPERANO I 3300 SP E CHE NON TRAGUARDANO IN …" at bounding box center [151, 119] width 71 height 5
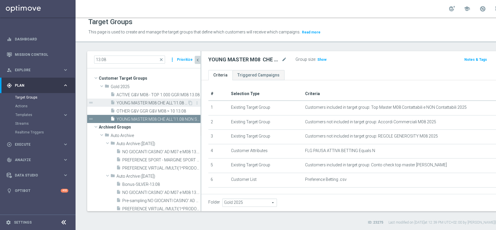
click at [165, 101] on span "YOUNG MASTER M08 CHE ALL'11.08 NON SUPERANO I 3300 SP E CHE NON TRAGUARDANO IN …" at bounding box center [151, 103] width 71 height 5
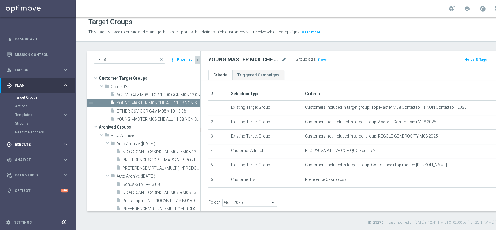
click at [30, 147] on div "play_circle_outline Execute" at bounding box center [35, 144] width 56 height 5
click at [33, 113] on link "Campaign Builder" at bounding box center [37, 112] width 45 height 5
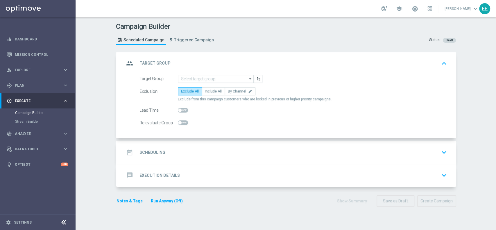
click at [199, 84] on form "Target Group arrow_drop_down Show Selected 0 of NaN RND = 1st day reg" at bounding box center [292, 101] width 307 height 52
click at [201, 82] on input at bounding box center [216, 79] width 76 height 8
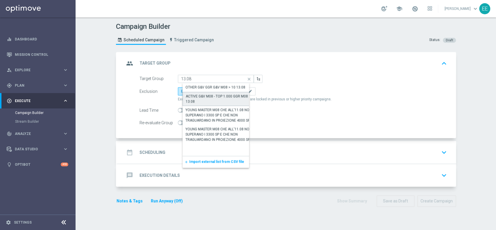
click at [216, 94] on div "ACTIVE G&V M08 - TOP 1.000 GGR M08 13.08" at bounding box center [221, 99] width 70 height 10
type input "ACTIVE G&V M08 - TOP 1.000 GGR M08 13.08"
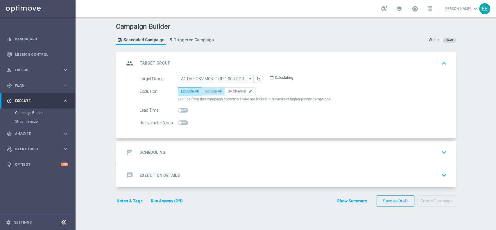
click at [209, 92] on span "Include All" at bounding box center [213, 91] width 17 height 4
click at [209, 92] on input "Include All" at bounding box center [207, 92] width 4 height 4
radio input "true"
click at [178, 148] on div "date_range Scheduling keyboard_arrow_down" at bounding box center [286, 152] width 325 height 11
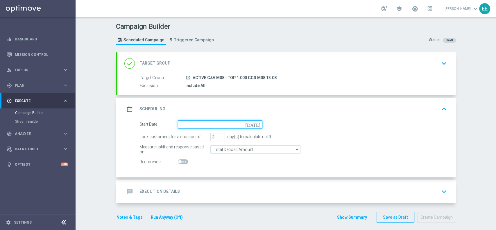
click at [200, 120] on input at bounding box center [220, 124] width 85 height 8
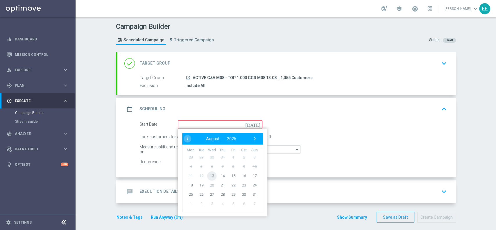
click at [211, 173] on span "13" at bounding box center [211, 175] width 9 height 9
type input "13 Aug 2025"
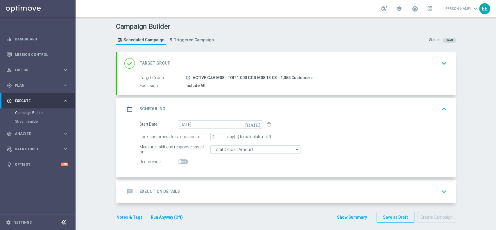
click at [218, 189] on div "message Execution Details keyboard_arrow_down" at bounding box center [286, 191] width 325 height 11
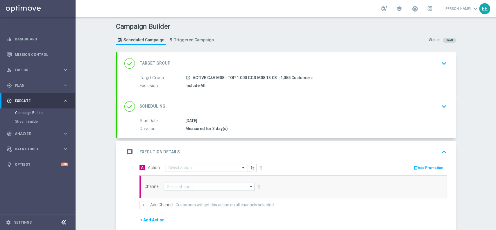
click at [187, 173] on div "A Action Select action delete_forever Add Promotion Channel arrow_drop_down Sho…" at bounding box center [293, 186] width 316 height 46
click at [187, 169] on input "text" at bounding box center [200, 167] width 65 height 5
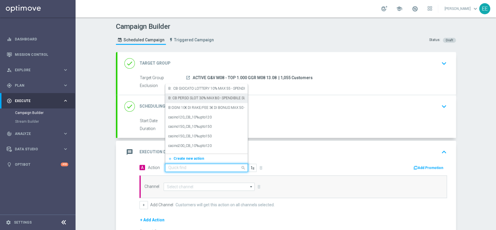
paste input "RICEVI 1 EURO OGNI 15 EURO DI GIOCATO G&V FINO MAX 200 EURO - SPENDIBILE G&V"
type input "RICEVI 1 EURO OGNI 15 EURO DI GIOCATO G&V FINO MAX 200 EURO - SPENDIBILE G&V"
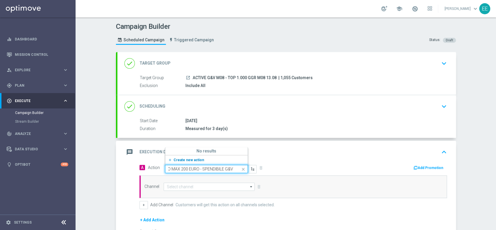
click at [195, 160] on span "Create new action" at bounding box center [188, 160] width 31 height 4
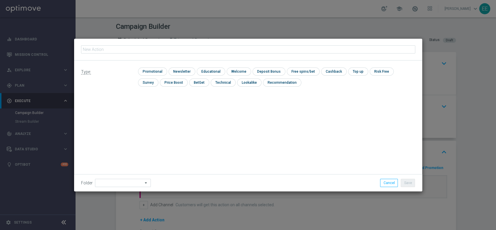
click at [187, 50] on input "text" at bounding box center [248, 49] width 334 height 8
type input "RICEVI 1 EURO OGNI 15 EURO DI GIOCATO G&V FINO MAX 200 EURO - SPENDIBILE G&V"
click at [160, 71] on input "checkbox" at bounding box center [152, 71] width 28 height 8
checkbox input "true"
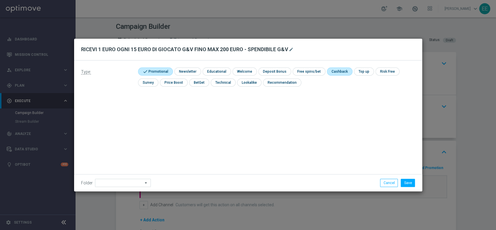
click at [336, 70] on input "checkbox" at bounding box center [339, 71] width 24 height 8
checkbox input "true"
click at [124, 184] on input at bounding box center [123, 183] width 56 height 8
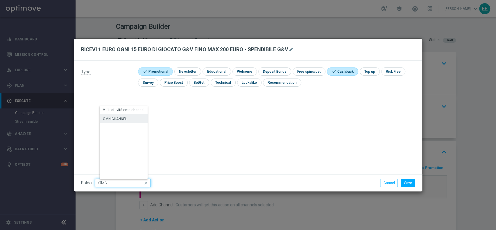
type input "OMNICHANNEL"
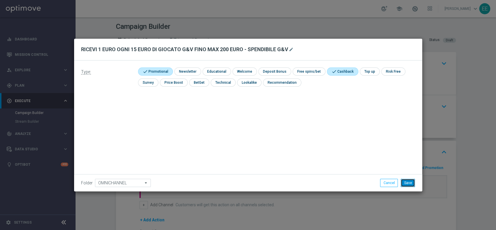
click at [411, 181] on button "Save" at bounding box center [408, 183] width 14 height 8
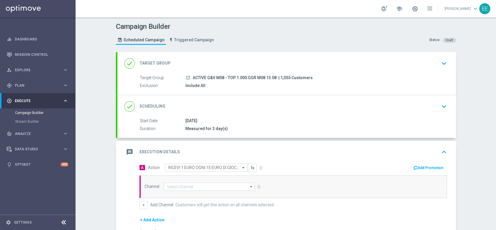
click at [427, 168] on button "Add Promotion" at bounding box center [429, 167] width 32 height 6
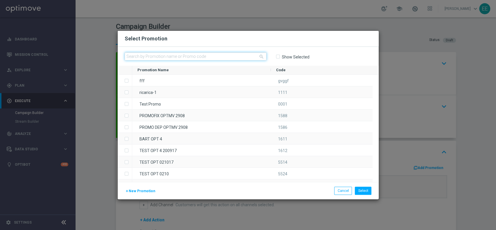
click at [180, 55] on input "text" at bounding box center [196, 56] width 142 height 8
paste input "RICEVI 1 EURO OGNI 15 EURO DI GIOCATO G&V FINO MAX 200 EURO - SPENDIBILE G&V"
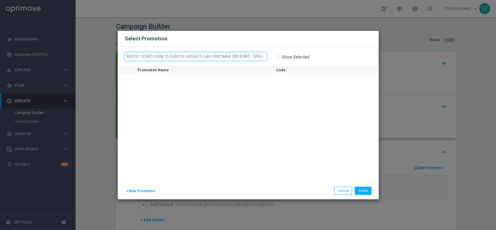
scroll to position [0, 24]
paste input "INSTANTGEV1308"
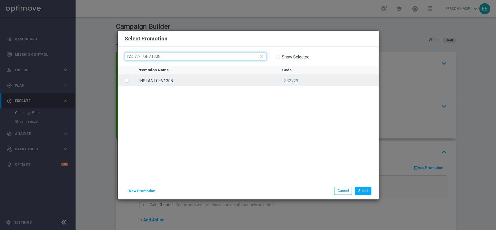
type input "INSTANTGEV1308"
click at [171, 80] on div "INSTANTGEV1308" at bounding box center [204, 80] width 145 height 11
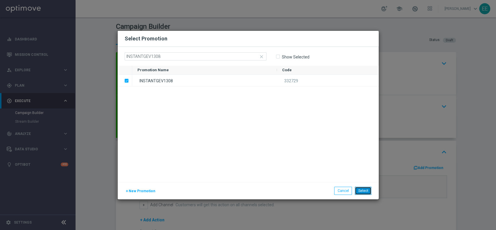
click at [363, 190] on button "Select" at bounding box center [363, 191] width 17 height 8
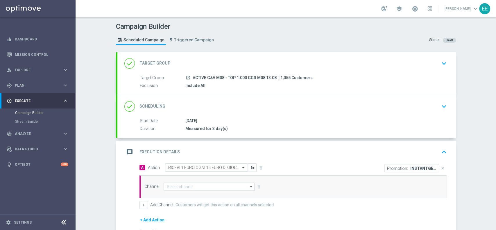
scroll to position [62, 0]
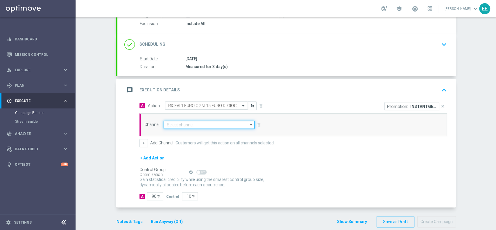
click at [177, 125] on input at bounding box center [209, 125] width 91 height 8
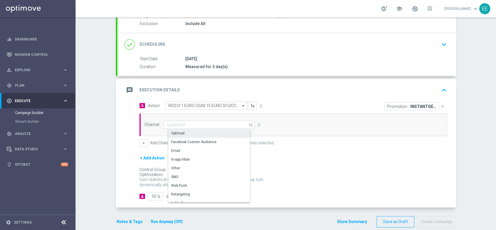
click at [187, 134] on div "Optimail" at bounding box center [211, 133] width 87 height 8
type input "Optimail"
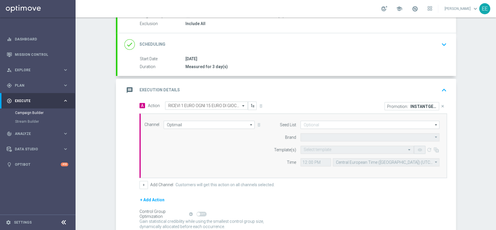
type input "Sisal Marketing"
click at [417, 8] on span at bounding box center [415, 9] width 6 height 6
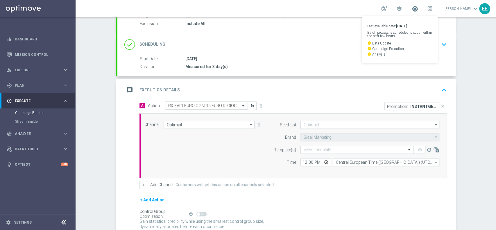
click at [417, 8] on span at bounding box center [415, 9] width 6 height 6
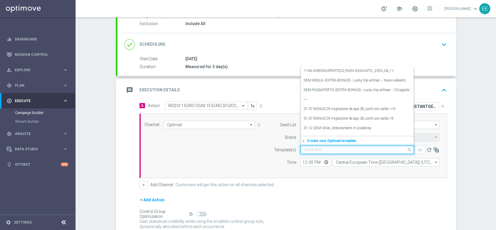
click at [310, 150] on input "text" at bounding box center [351, 149] width 95 height 5
paste input "INSTANTGEV1308"
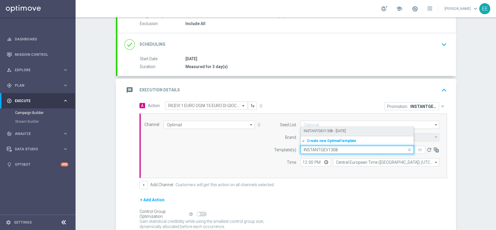
click at [329, 131] on label "INSTANTGEV1308 - [DATE]" at bounding box center [325, 130] width 42 height 5
type input "INSTANTGEV1308"
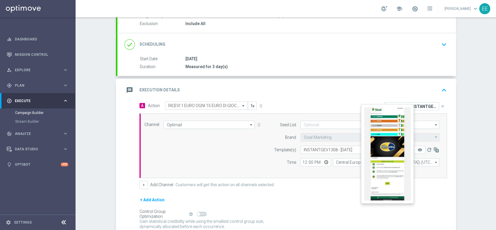
click at [418, 149] on icon "remove_red_eye" at bounding box center [419, 149] width 5 height 5
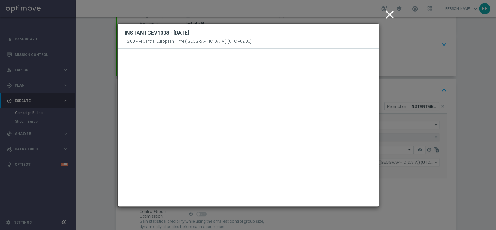
click at [383, 13] on icon "close" at bounding box center [389, 14] width 15 height 15
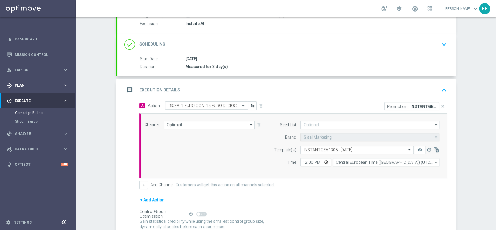
click at [40, 86] on span "Plan" at bounding box center [39, 85] width 48 height 3
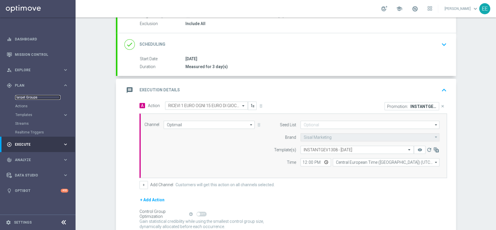
click at [33, 98] on link "Target Groups" at bounding box center [37, 97] width 45 height 5
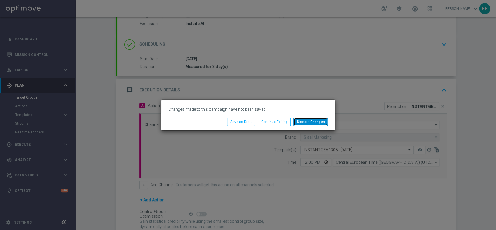
click at [311, 118] on button "Discard Changes" at bounding box center [310, 122] width 34 height 8
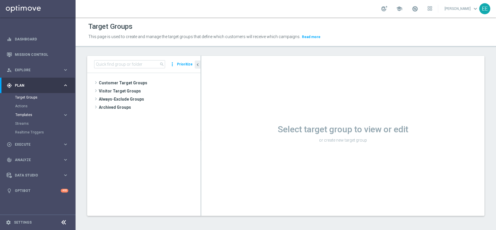
click at [27, 116] on span "Templates" at bounding box center [36, 114] width 42 height 3
click at [28, 124] on link "Optimail" at bounding box center [39, 123] width 42 height 5
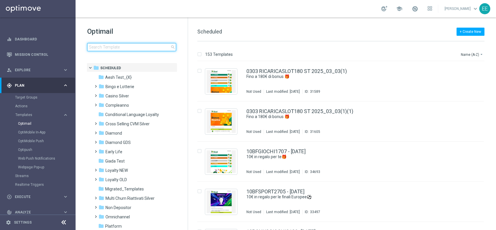
click at [109, 44] on input at bounding box center [131, 47] width 89 height 8
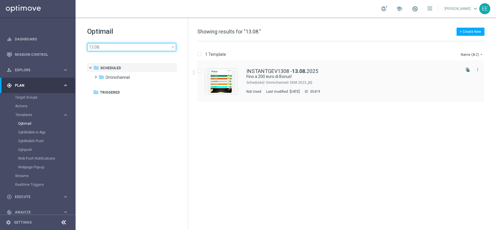
type input "13.08."
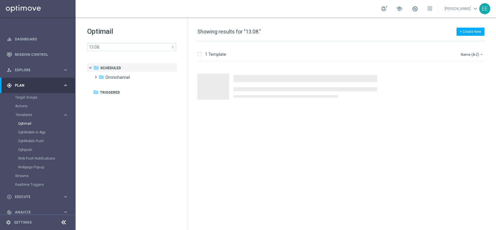
click at [281, 73] on div "Press SPACE to select this row." at bounding box center [342, 81] width 303 height 40
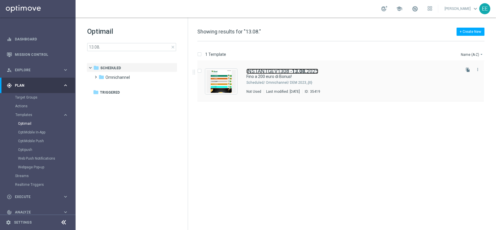
click at [263, 70] on link "INSTANTGEV1308 - 13.08. 2025" at bounding box center [282, 71] width 72 height 5
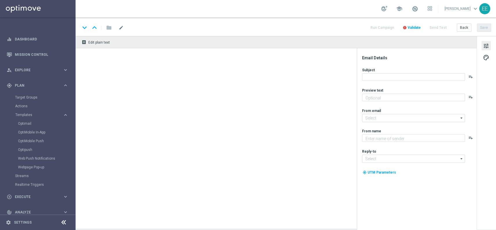
type textarea "Scopri cosa ti abbiamo riservato"
type input "[EMAIL_ADDRESS][DOMAIN_NAME]"
type textarea "Sisal"
type input "[EMAIL_ADDRESS][DOMAIN_NAME]"
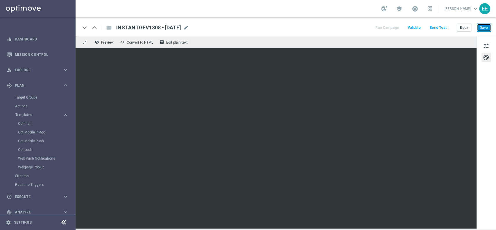
click at [483, 26] on button "Save" at bounding box center [484, 28] width 14 height 8
click at [32, 195] on span "Execute" at bounding box center [39, 196] width 48 height 3
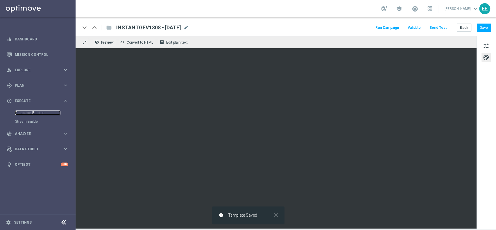
click at [37, 112] on link "Campaign Builder" at bounding box center [37, 112] width 45 height 5
